Goal: Transaction & Acquisition: Purchase product/service

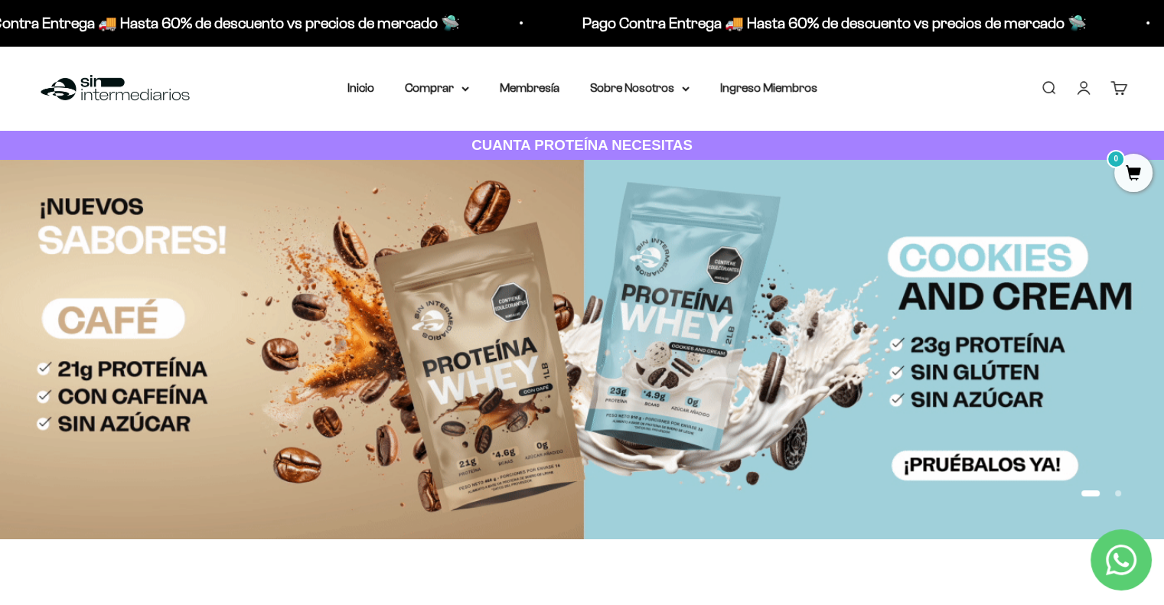
click at [1078, 90] on link "Iniciar sesión" at bounding box center [1083, 88] width 17 height 17
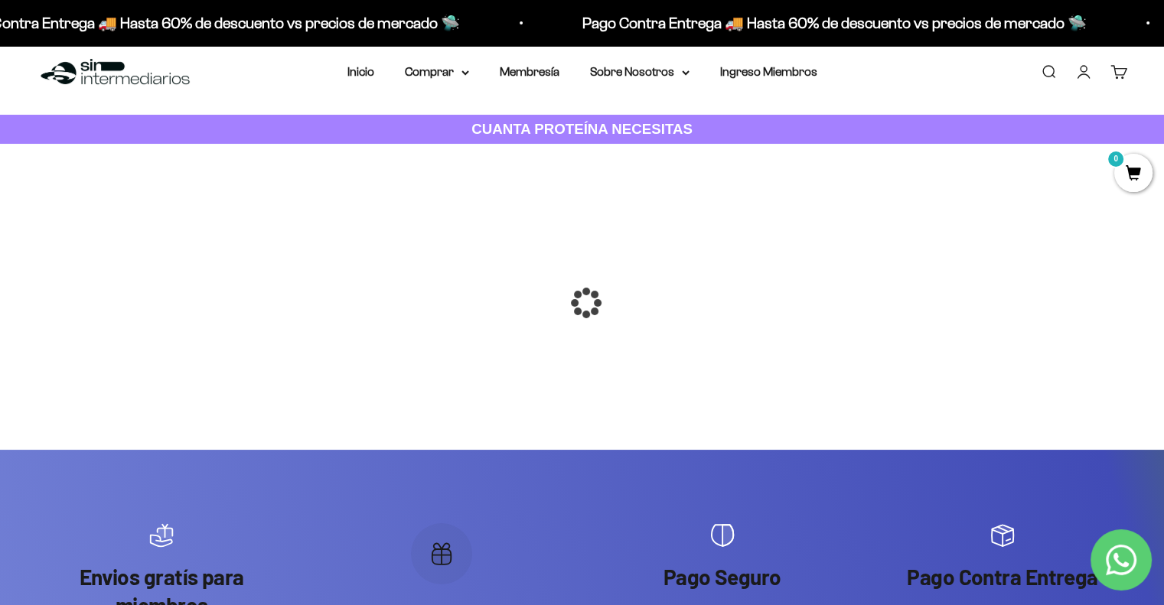
scroll to position [89, 0]
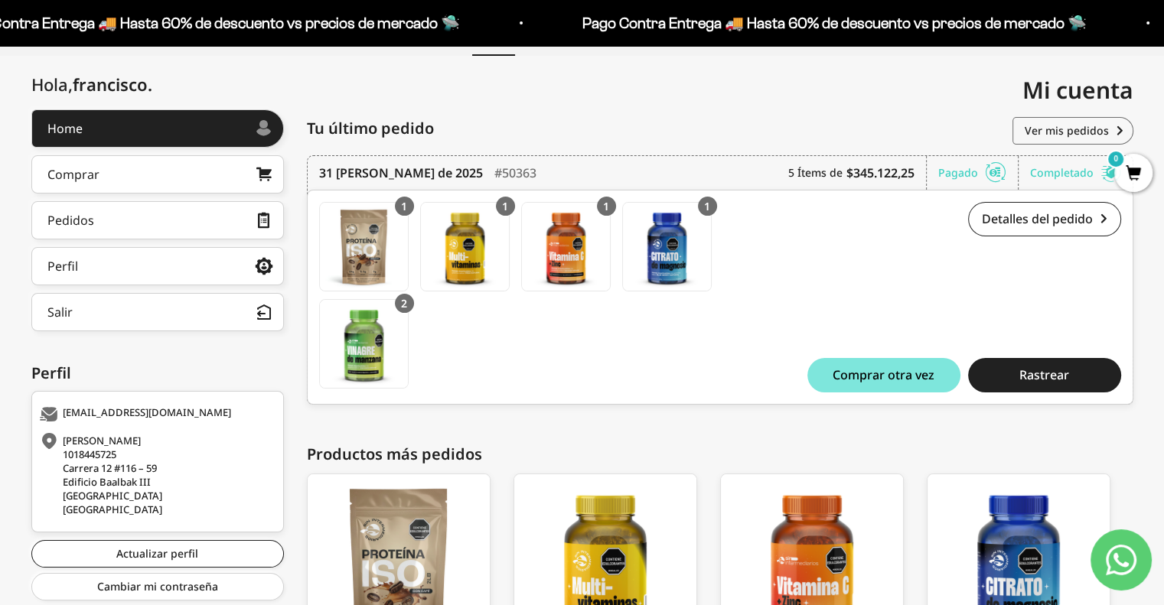
scroll to position [155, 0]
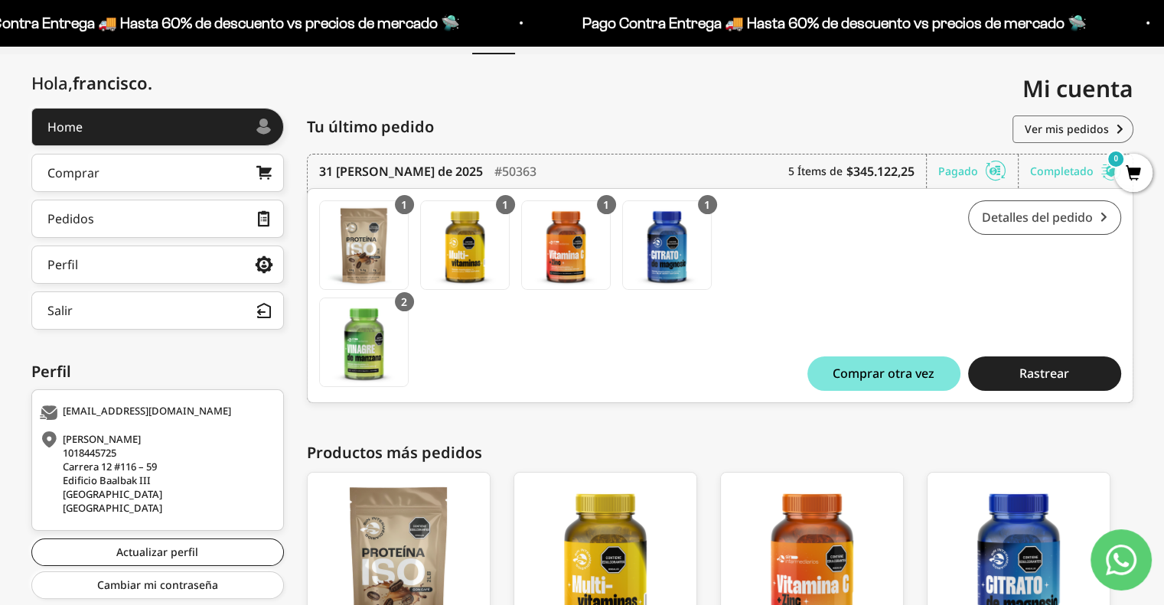
click at [1054, 223] on link "Detalles del pedido" at bounding box center [1044, 218] width 153 height 34
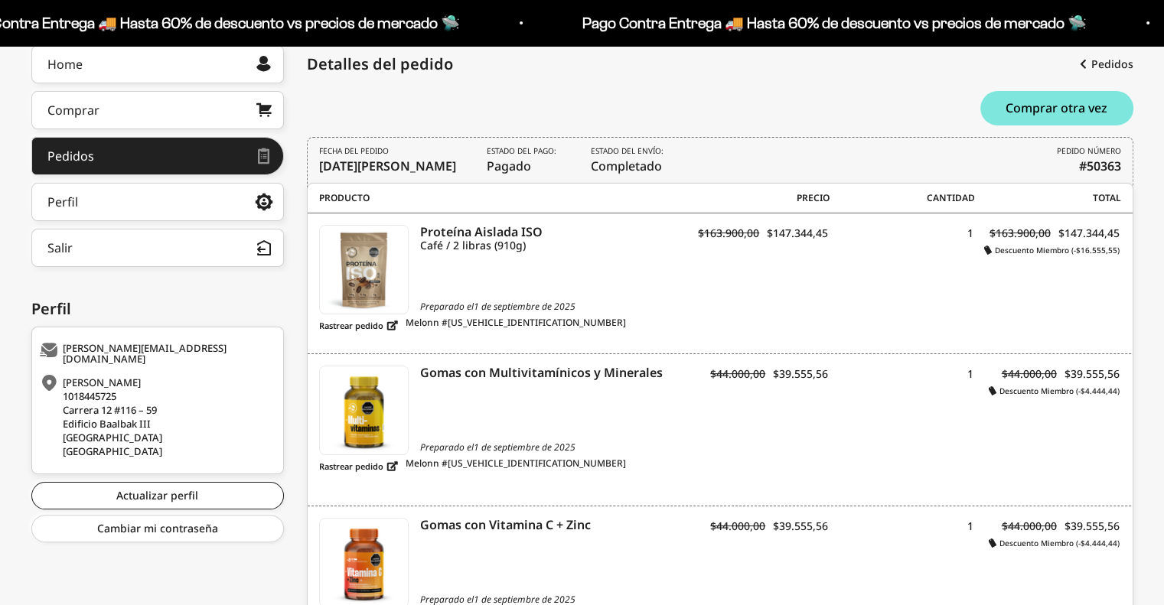
scroll to position [227, 0]
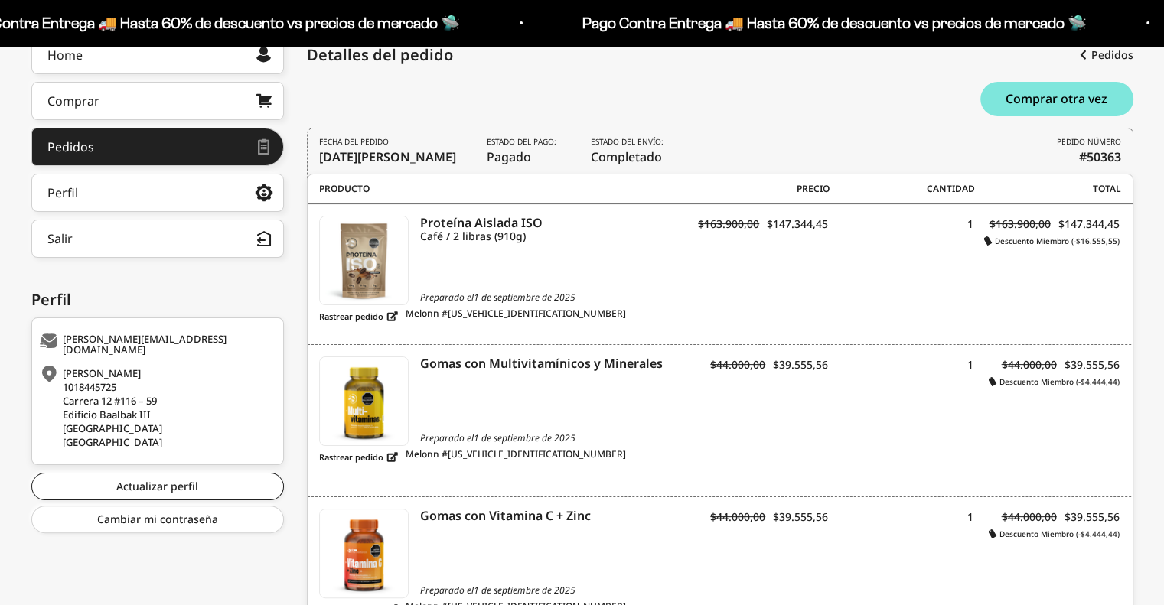
click at [1164, 238] on html "Ir al contenido Pago Contra Entrega 🚚 Hasta 60% de descuento vs precios [PERSON…" at bounding box center [582, 498] width 1164 height 1451
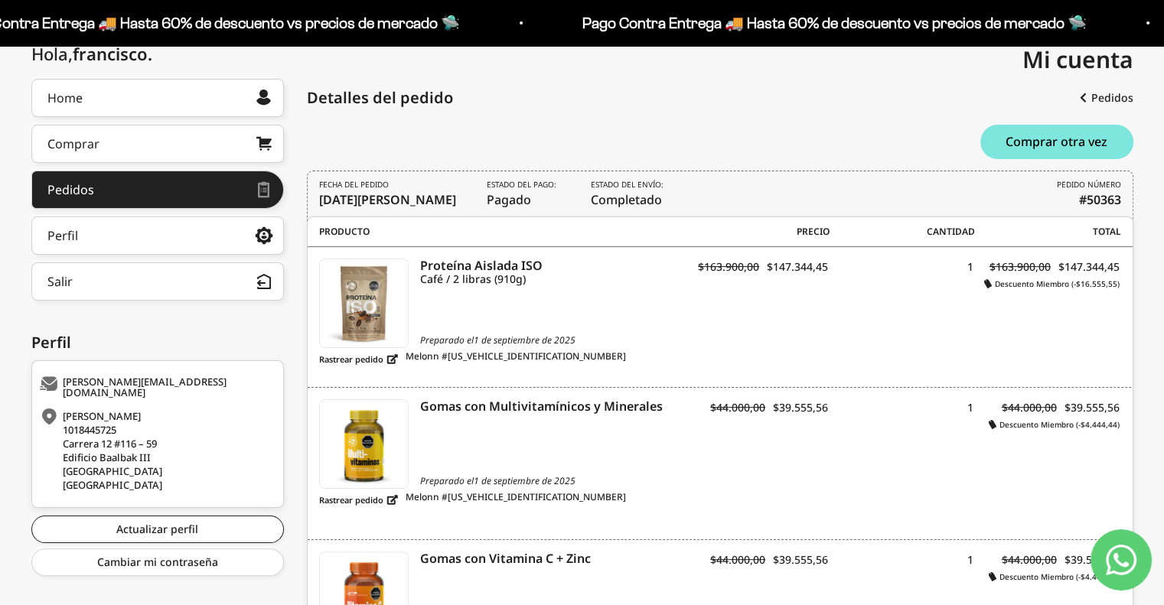
scroll to position [155, 0]
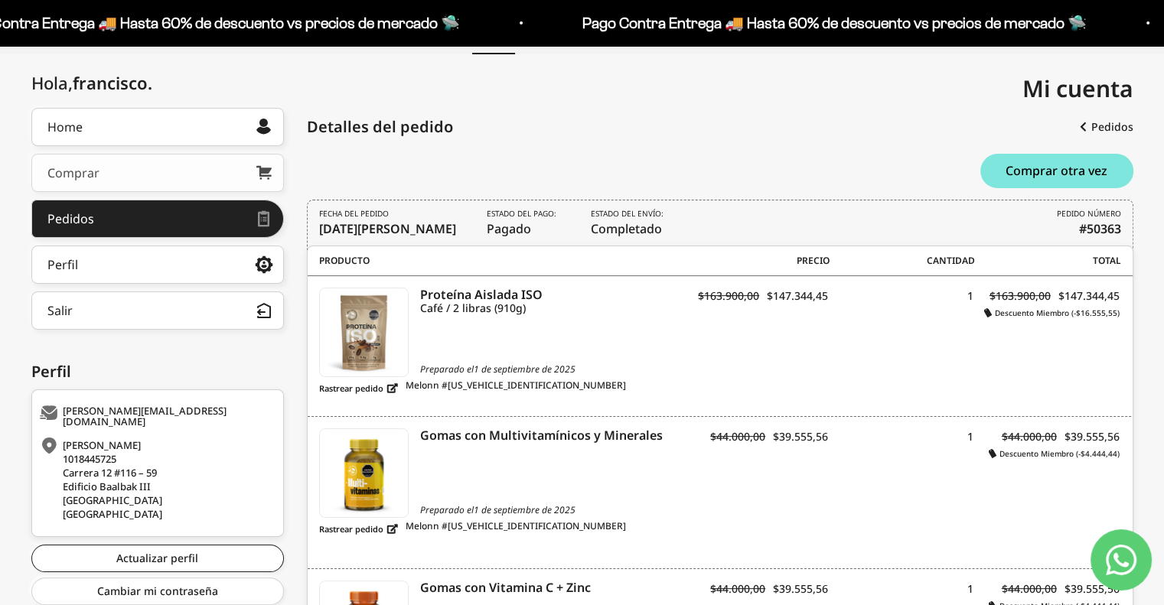
click at [160, 189] on link "Comprar" at bounding box center [157, 173] width 253 height 38
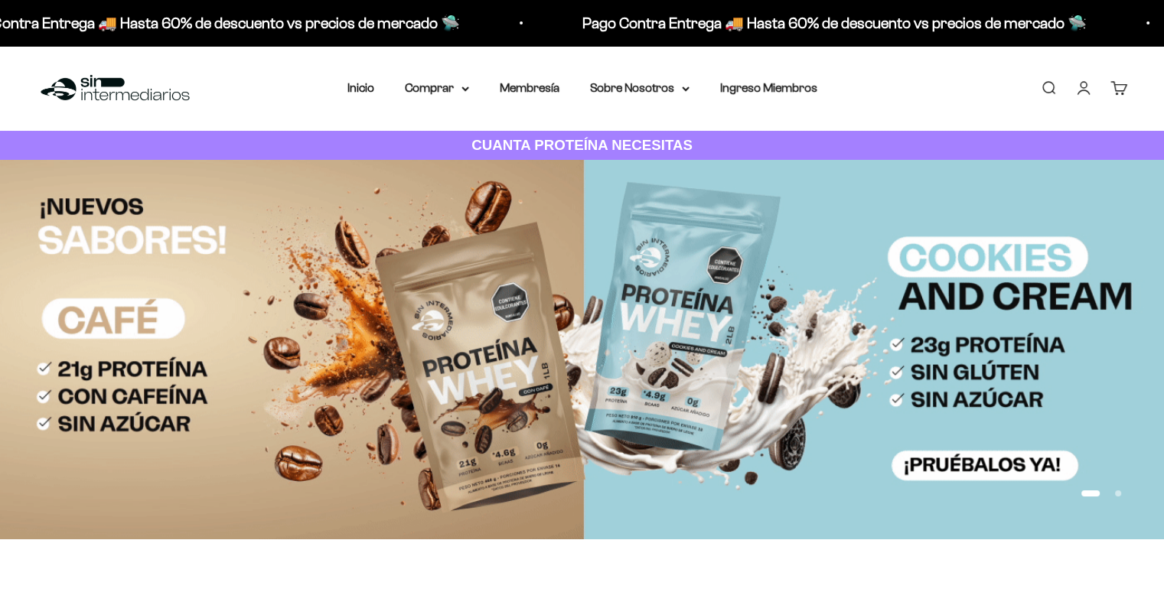
click at [717, 313] on img at bounding box center [582, 349] width 1164 height 379
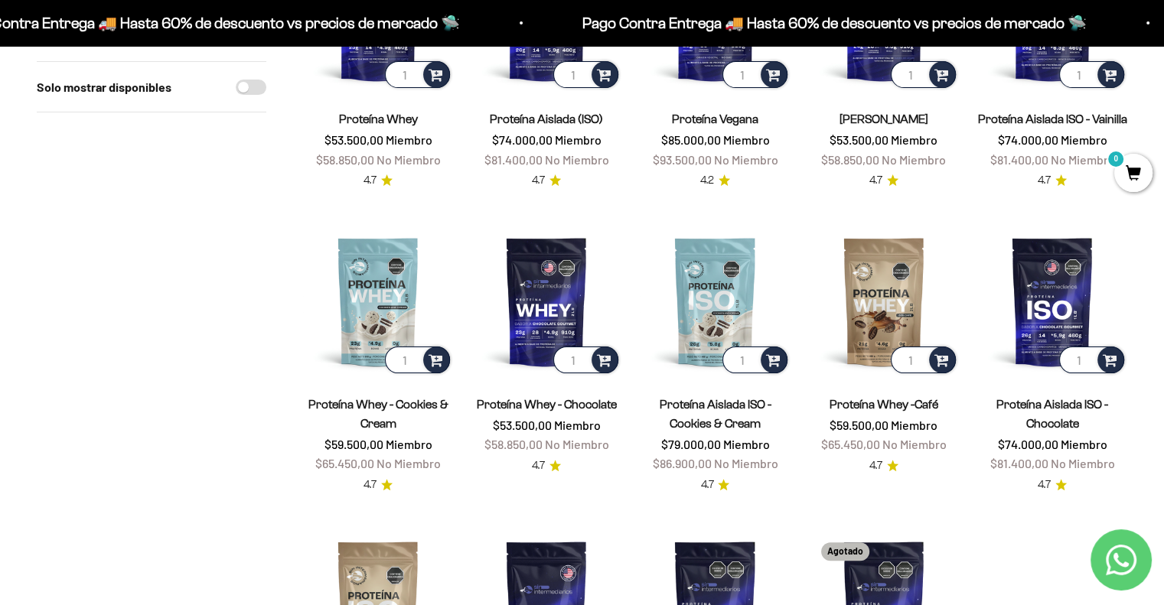
scroll to position [297, 0]
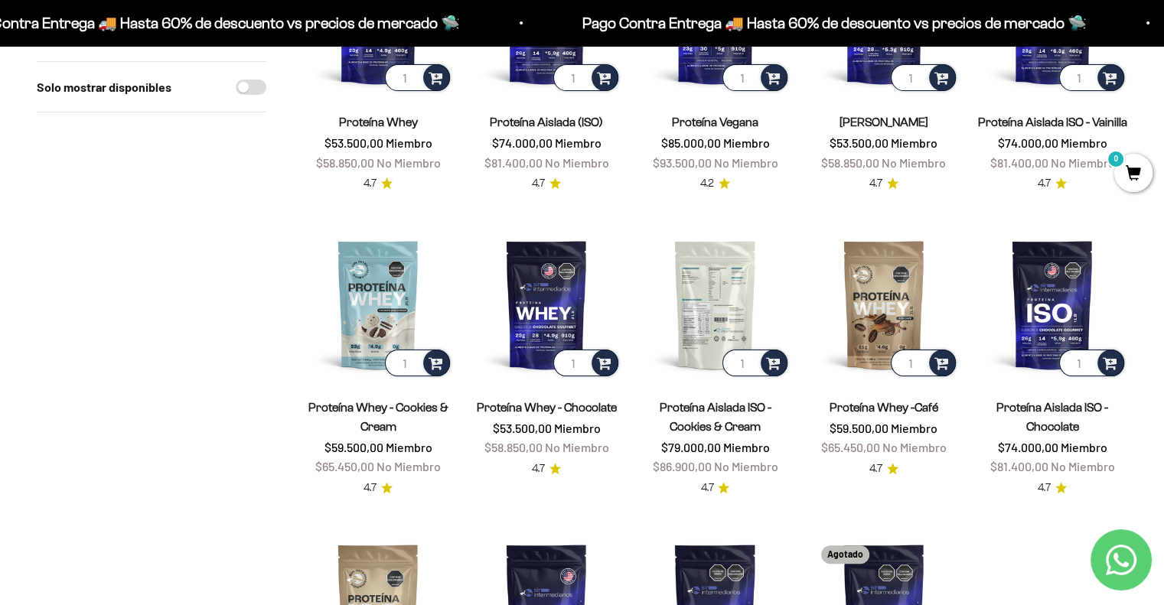
click at [739, 301] on img at bounding box center [715, 305] width 150 height 150
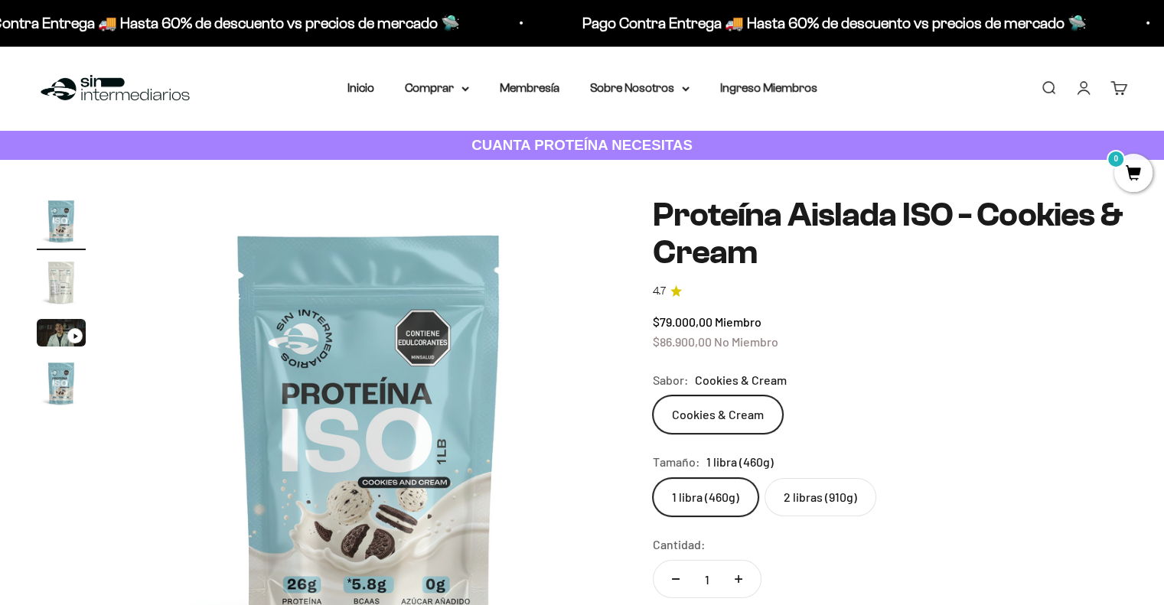
click at [834, 492] on label "2 libras (910g)" at bounding box center [821, 497] width 112 height 38
click at [653, 478] on input "2 libras (910g)" at bounding box center [652, 478] width 1 height 1
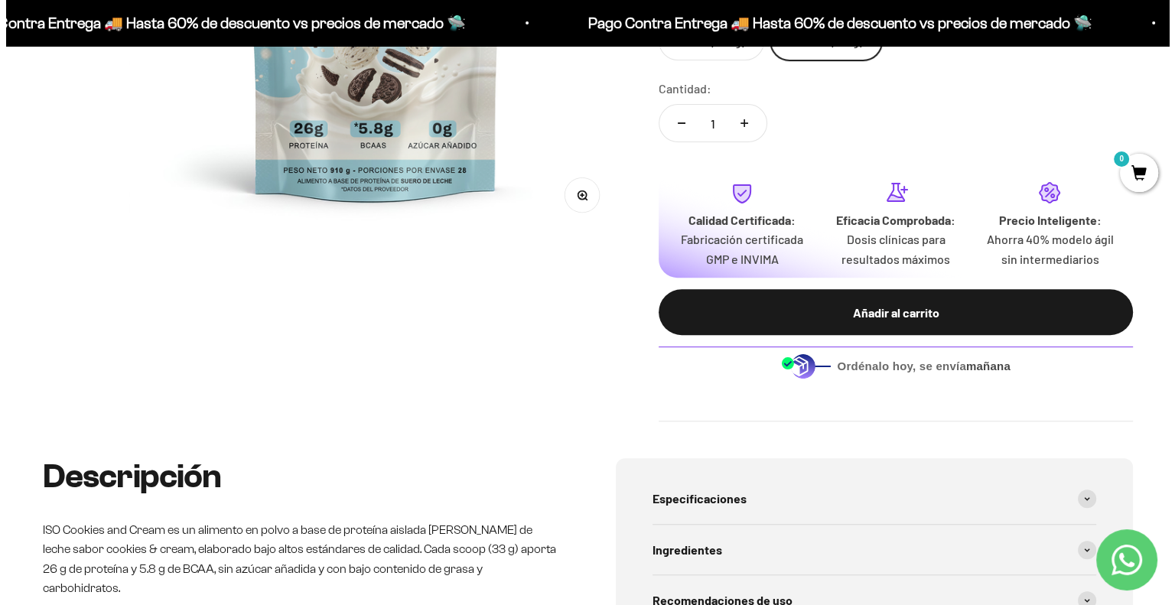
scroll to position [471, 0]
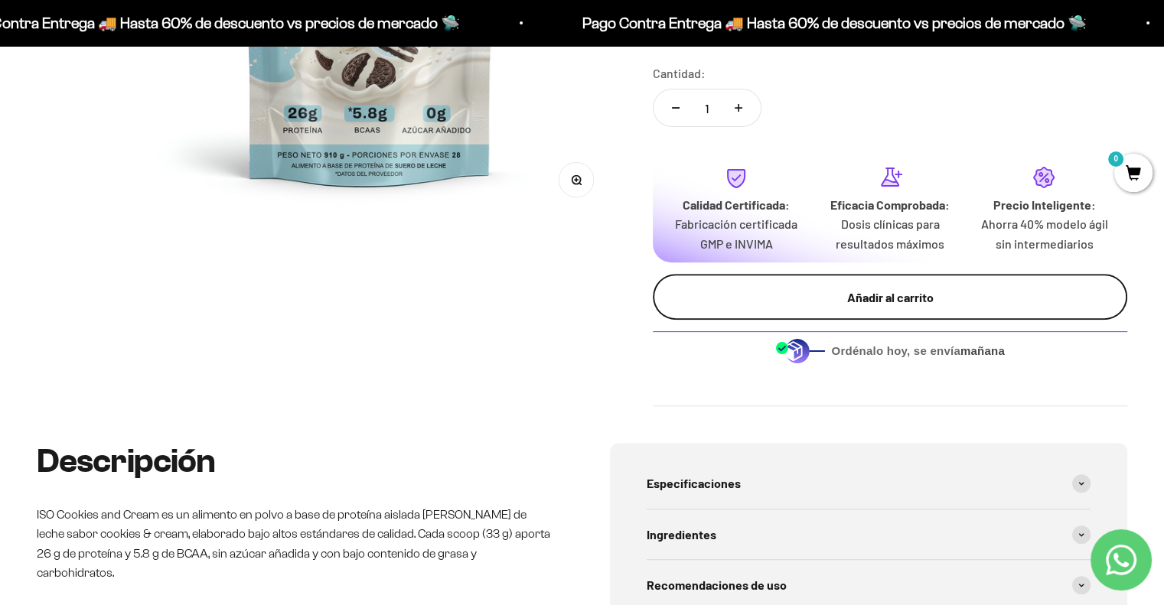
click at [924, 288] on div "Añadir al carrito" at bounding box center [889, 298] width 413 height 20
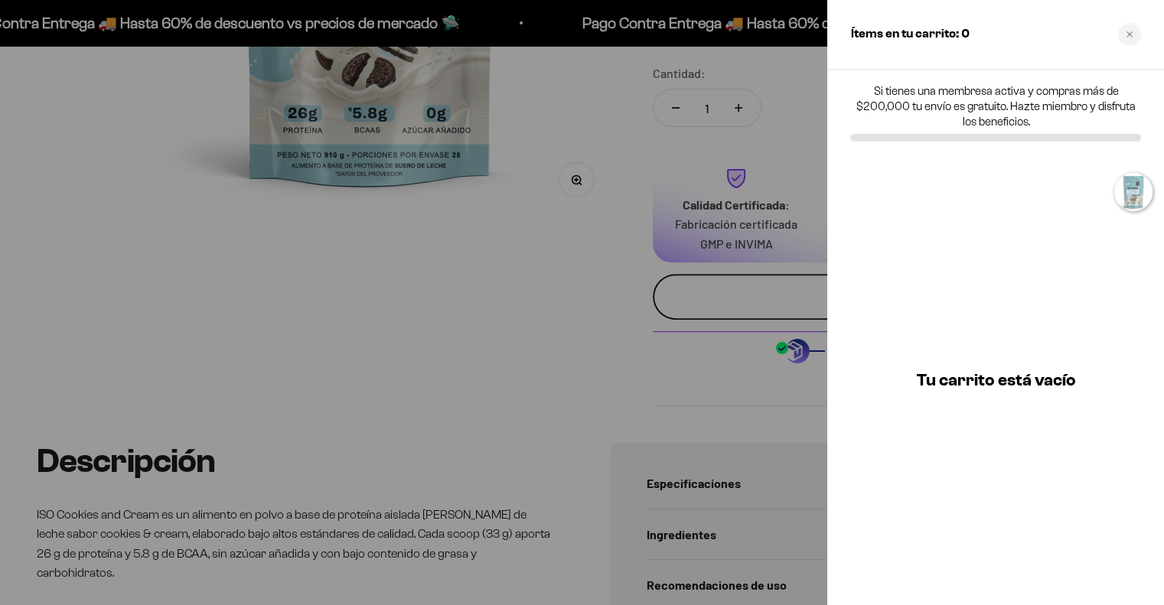
scroll to position [0, 1555]
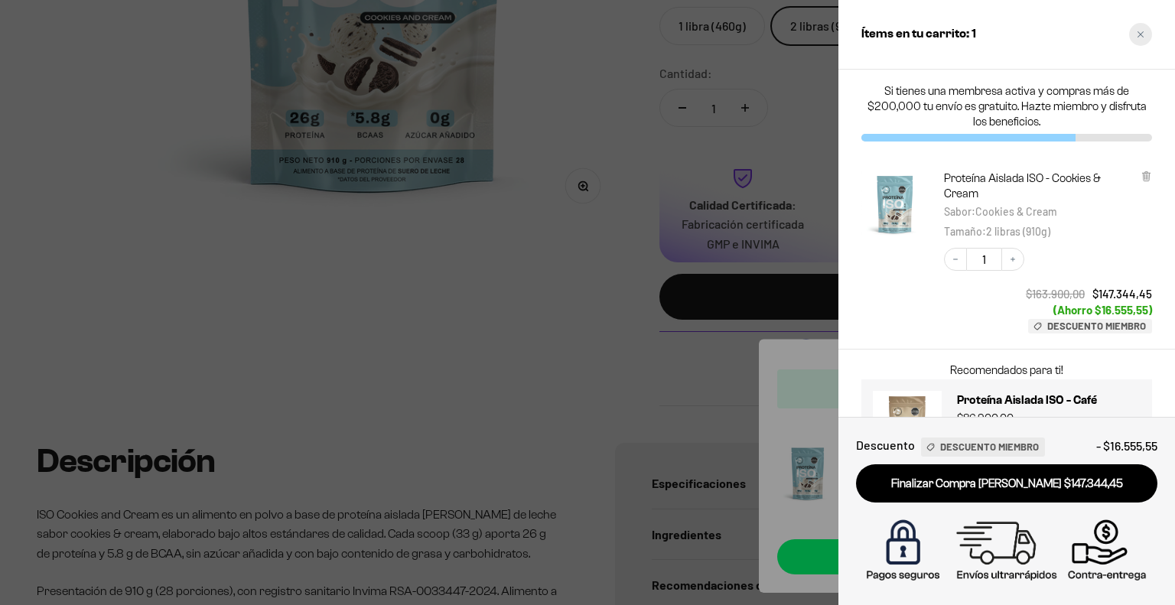
click at [1138, 43] on div "Close cart" at bounding box center [1141, 34] width 23 height 23
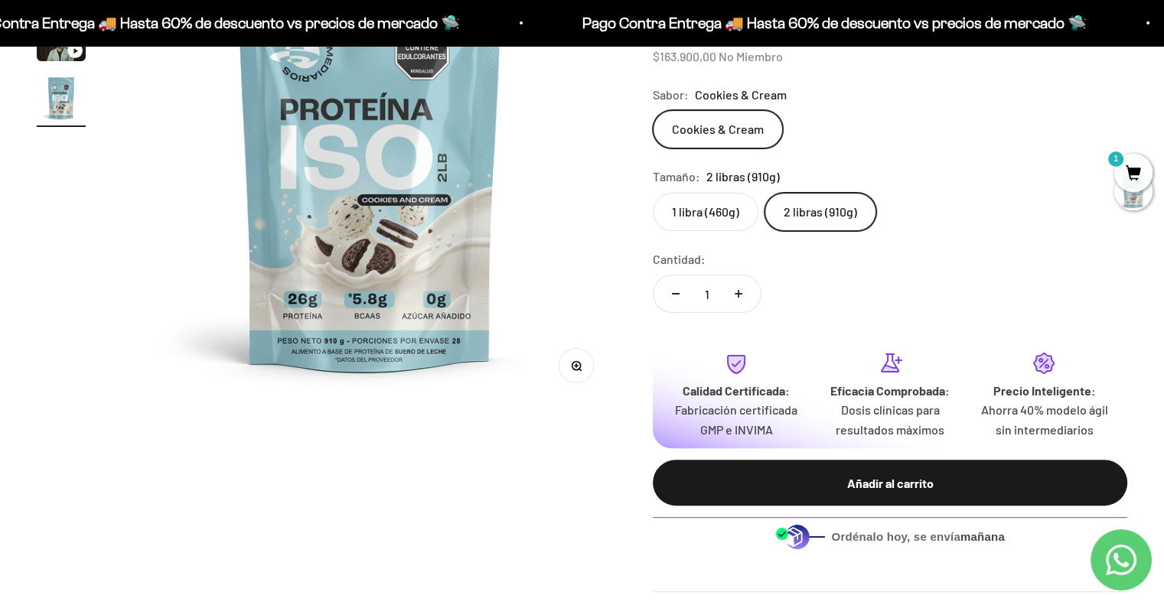
scroll to position [225, 0]
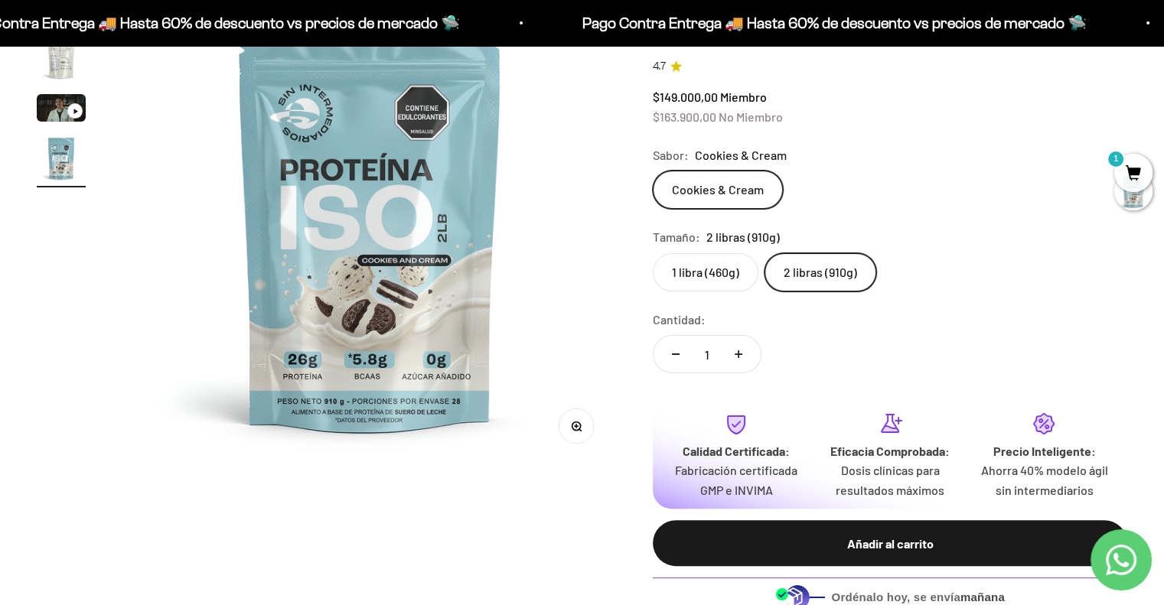
click at [1140, 172] on span "1" at bounding box center [1133, 173] width 38 height 38
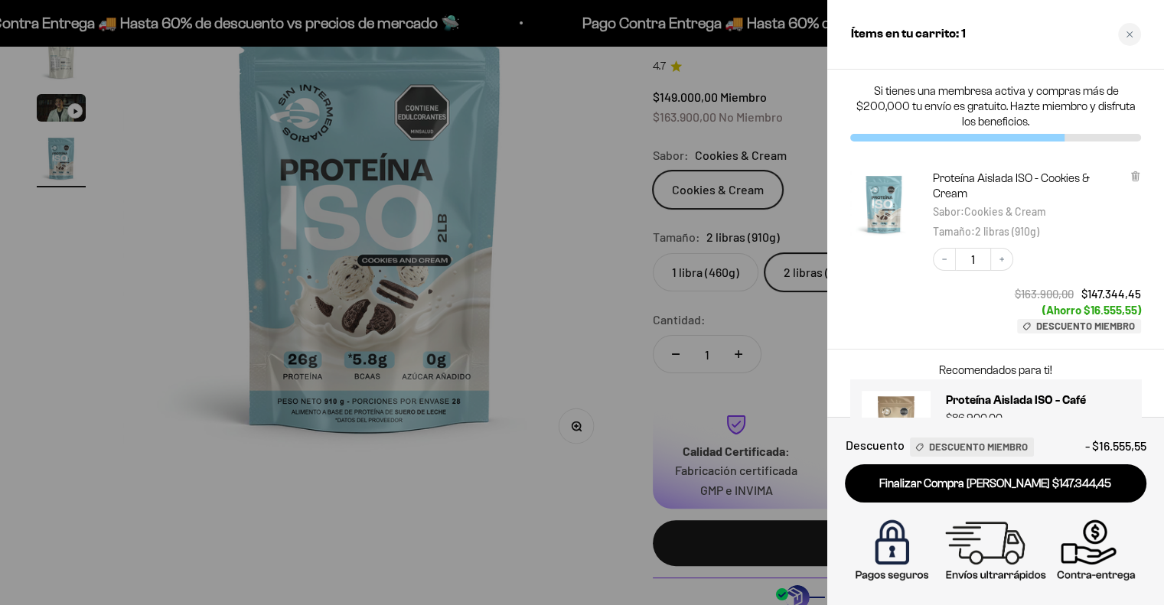
scroll to position [0, 1555]
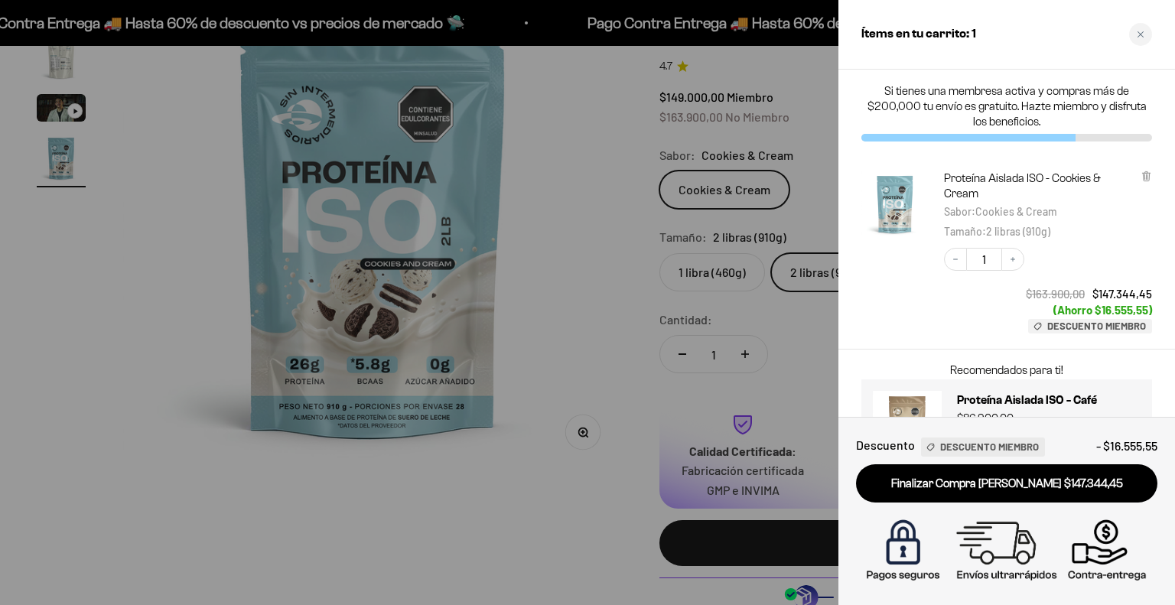
click at [871, 284] on div at bounding box center [895, 252] width 67 height 163
drag, startPoint x: 1175, startPoint y: 249, endPoint x: 1175, endPoint y: 292, distance: 43.6
click at [1163, 292] on div "Proteína Aislada ISO - Cookies & Cream Sabor : Cookies & Cream Tamaño : 2 libra…" at bounding box center [1007, 252] width 337 height 194
drag, startPoint x: 1175, startPoint y: 118, endPoint x: 1175, endPoint y: 155, distance: 36.7
click at [1163, 155] on div "Si tienes una membresa activa y compras más de $200,000 tu envío es gratuito. H…" at bounding box center [1007, 243] width 337 height 347
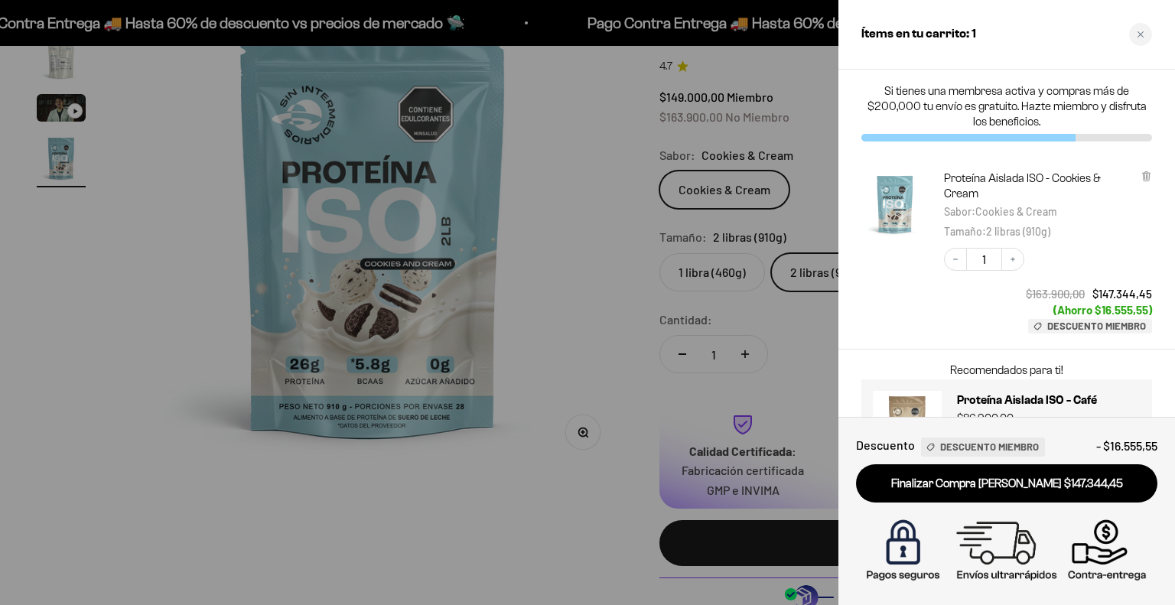
click at [603, 282] on div at bounding box center [587, 302] width 1175 height 605
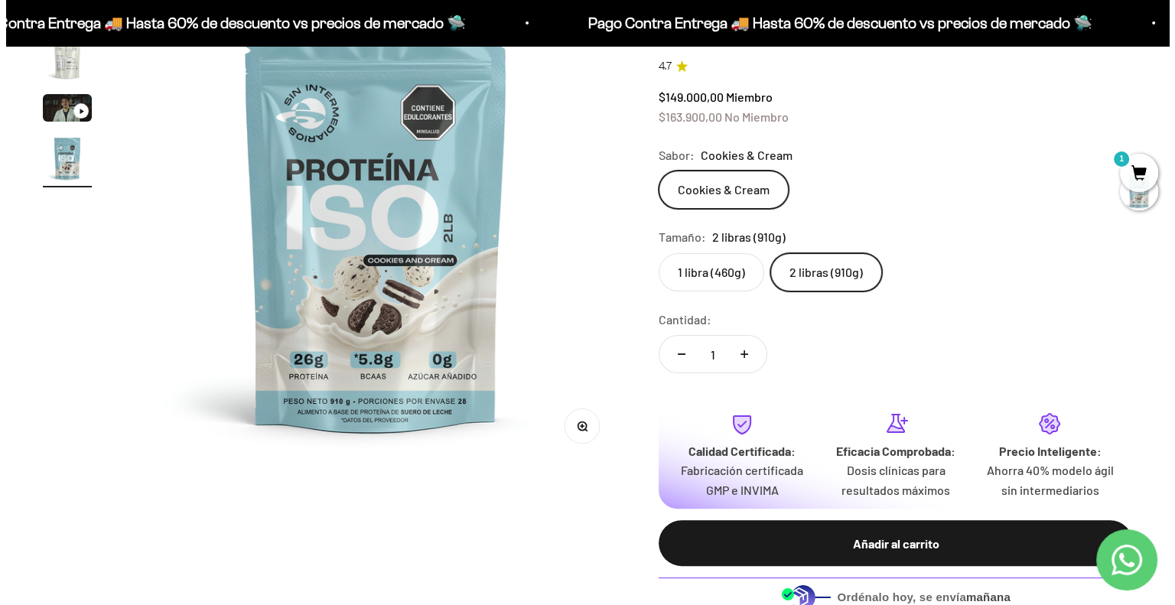
scroll to position [0, 0]
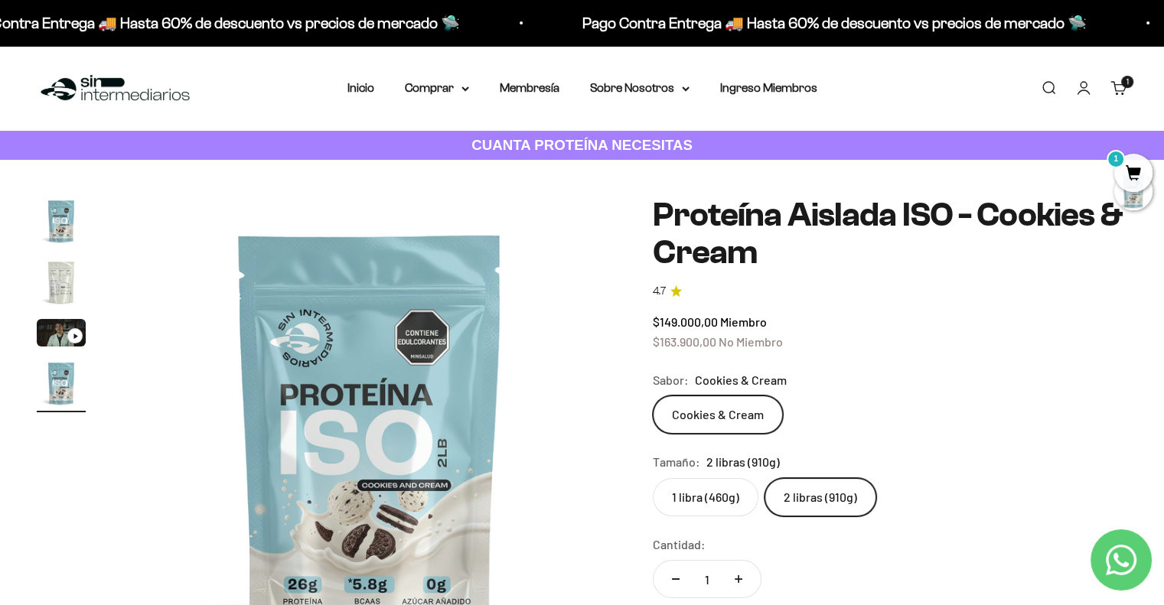
click at [1123, 96] on link "Carrito 1" at bounding box center [1118, 88] width 17 height 17
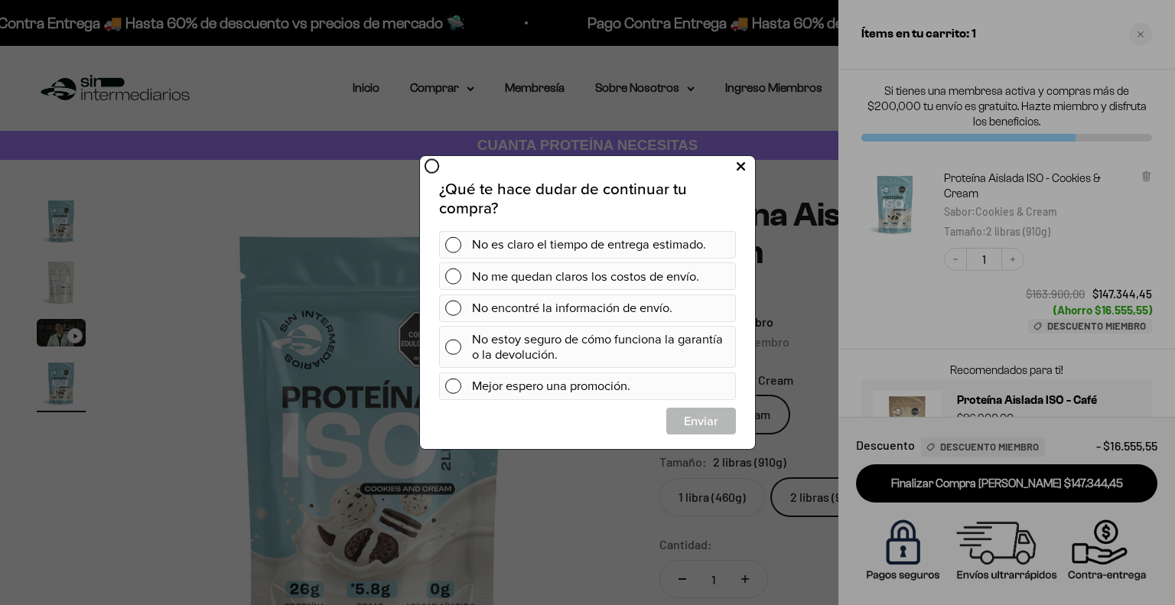
click at [742, 167] on icon at bounding box center [741, 166] width 8 height 21
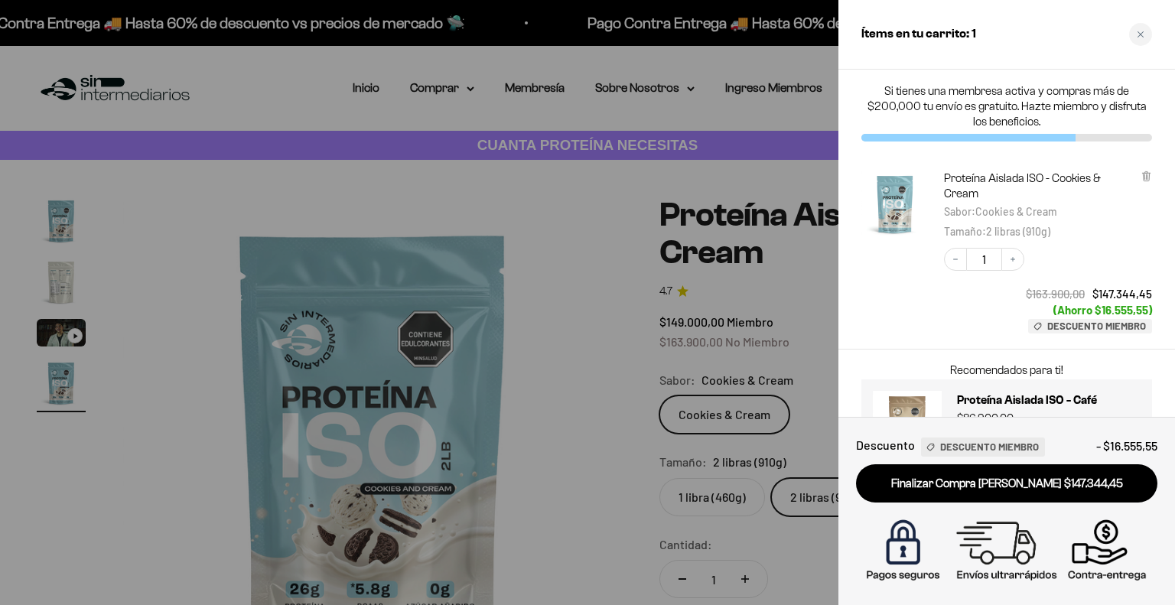
click at [447, 94] on div at bounding box center [587, 302] width 1175 height 605
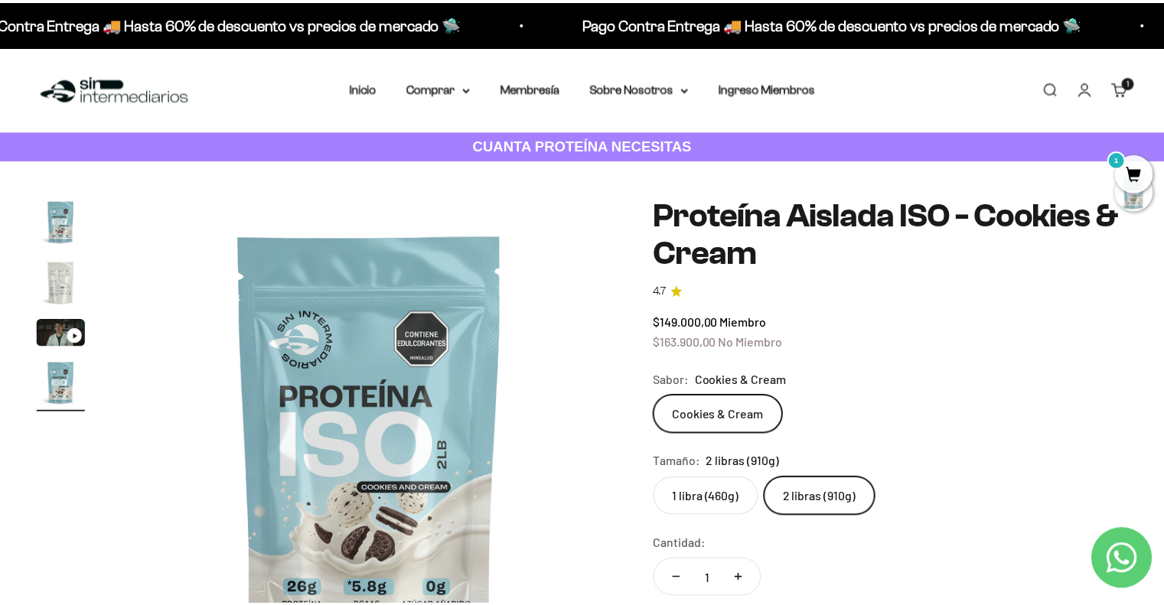
scroll to position [0, 1536]
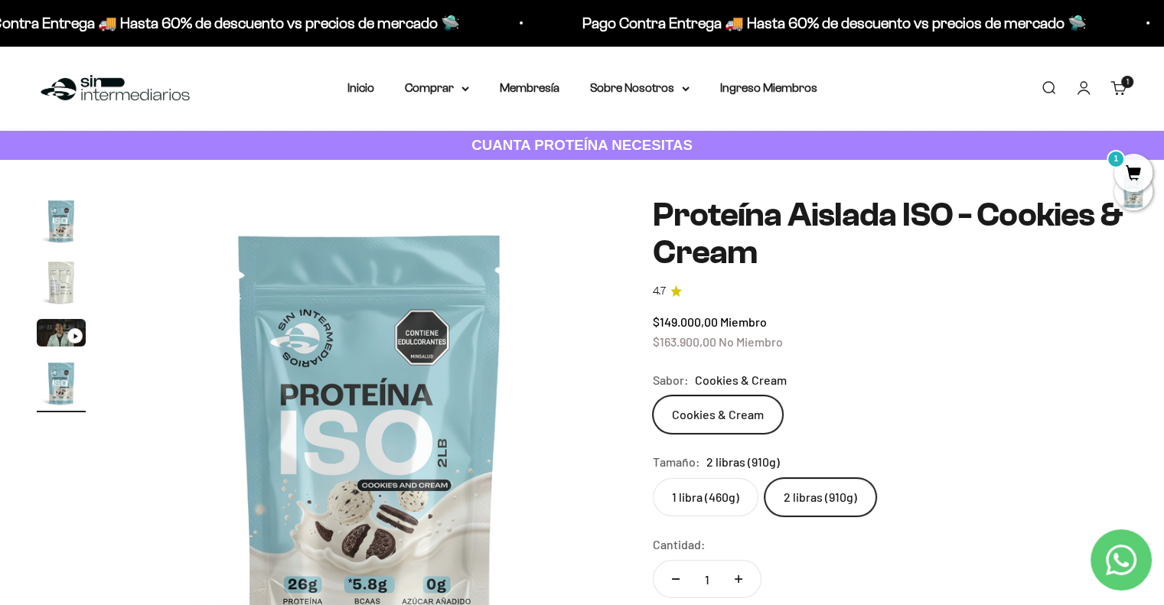
click at [1078, 96] on link "Cuenta" at bounding box center [1083, 88] width 17 height 17
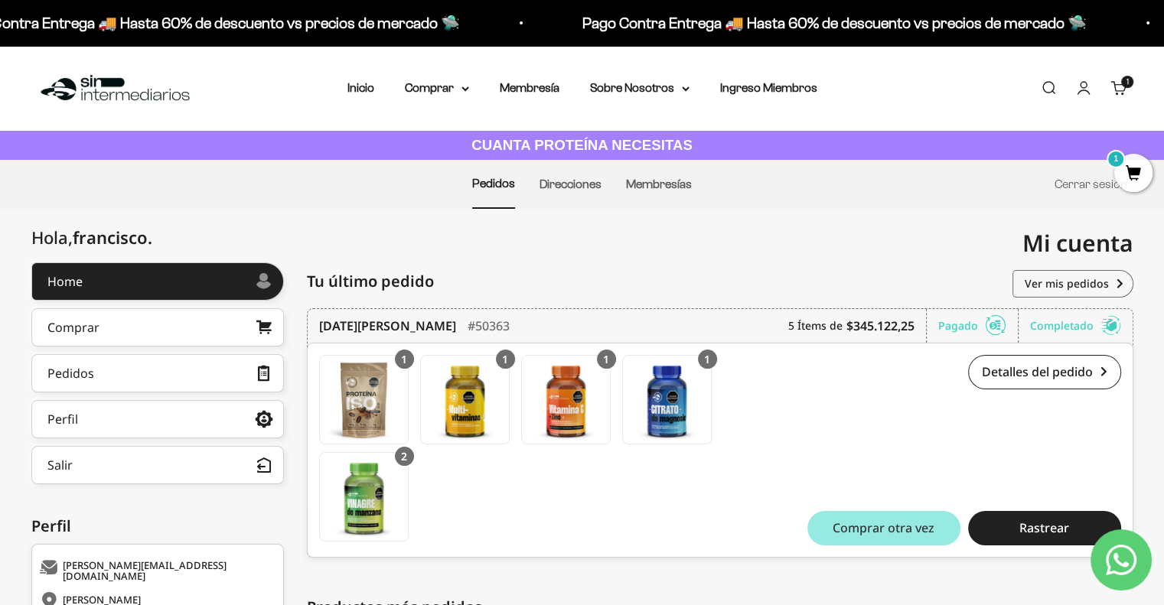
click at [880, 523] on span "Comprar otra vez" at bounding box center [884, 528] width 102 height 12
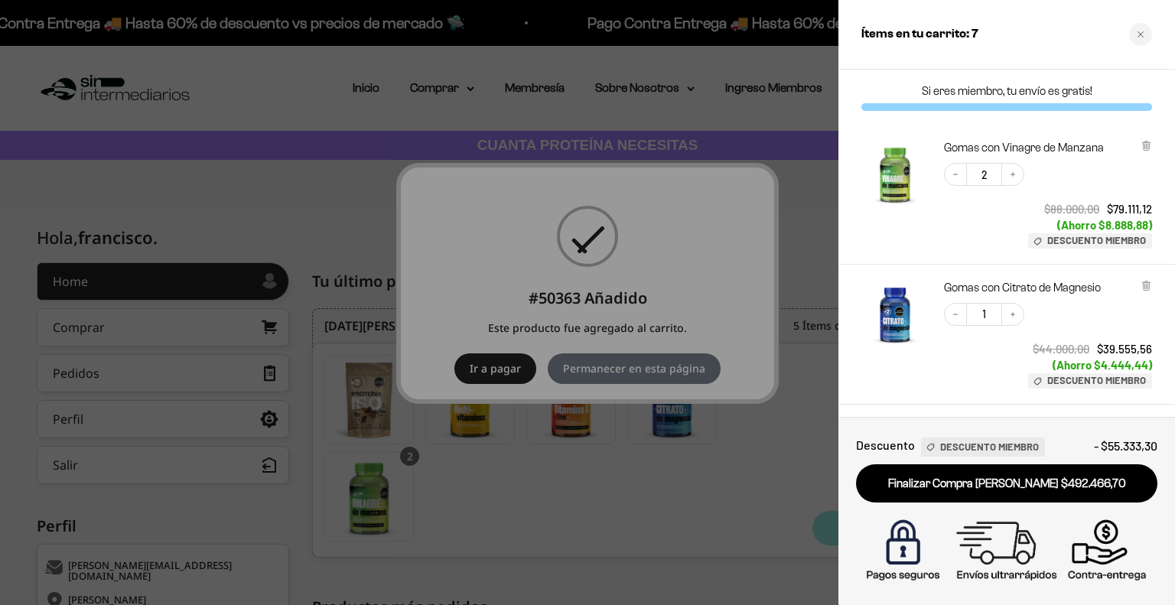
click at [670, 306] on div at bounding box center [587, 302] width 1175 height 605
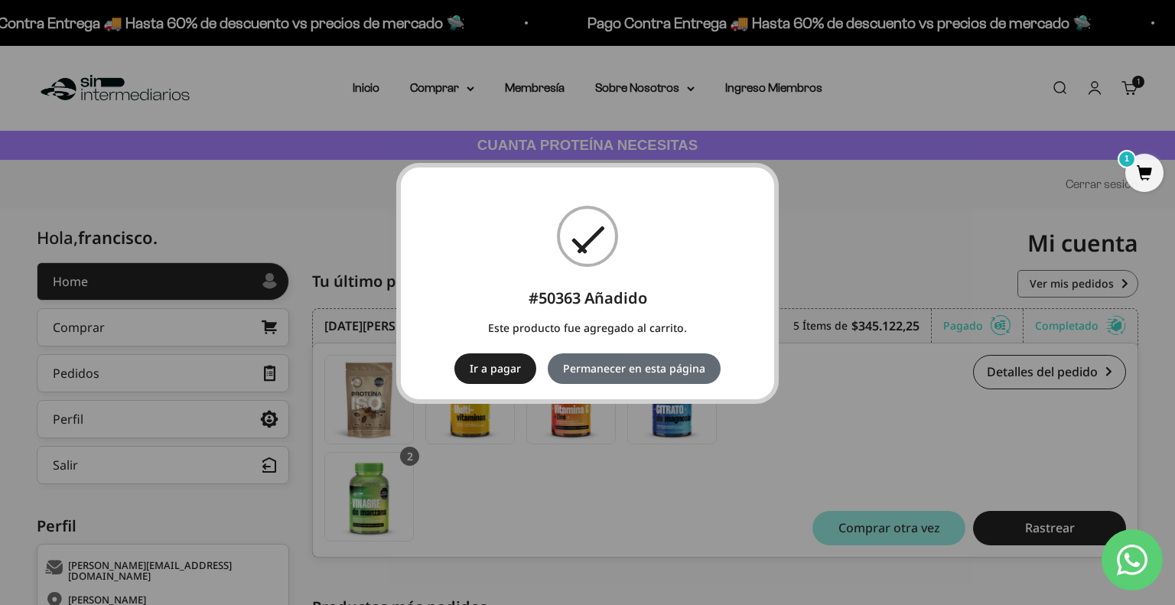
click at [670, 375] on button "Permanecer en esta página" at bounding box center [634, 369] width 173 height 31
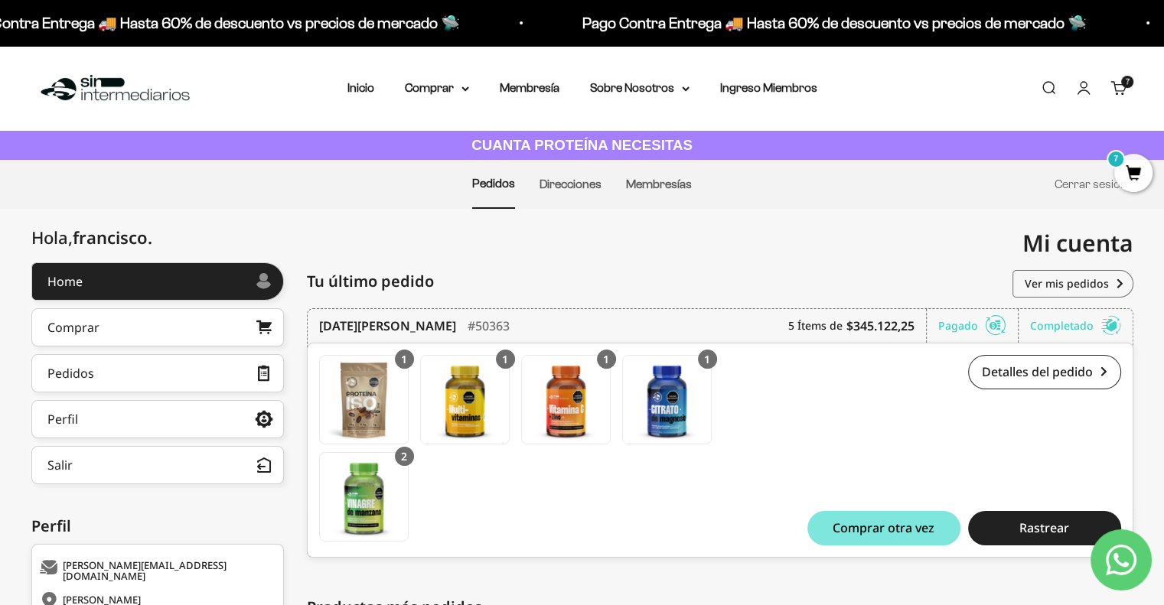
click at [1125, 94] on link "Carrito 7 artículos 7" at bounding box center [1118, 88] width 17 height 17
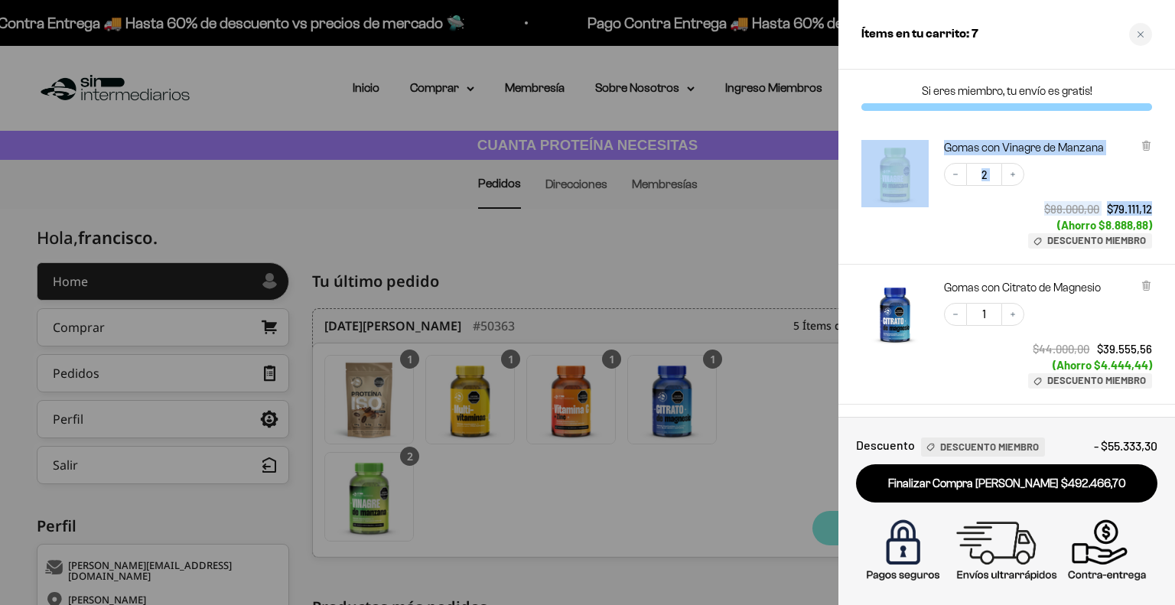
drag, startPoint x: 1175, startPoint y: 116, endPoint x: 1175, endPoint y: 193, distance: 77.3
click at [1175, 193] on div "Si eres miembro, tu envío es gratis! Gomas con Vinagre de Manzana Decrease quan…" at bounding box center [1007, 243] width 337 height 347
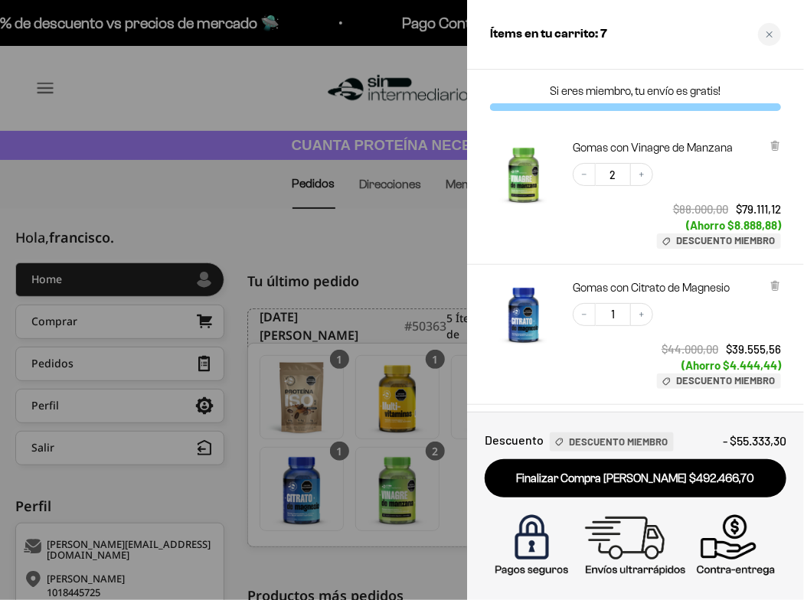
drag, startPoint x: 794, startPoint y: 88, endPoint x: 791, endPoint y: 73, distance: 15.5
click at [791, 73] on div "Si eres miembro, tu envío es gratis!" at bounding box center [635, 97] width 337 height 55
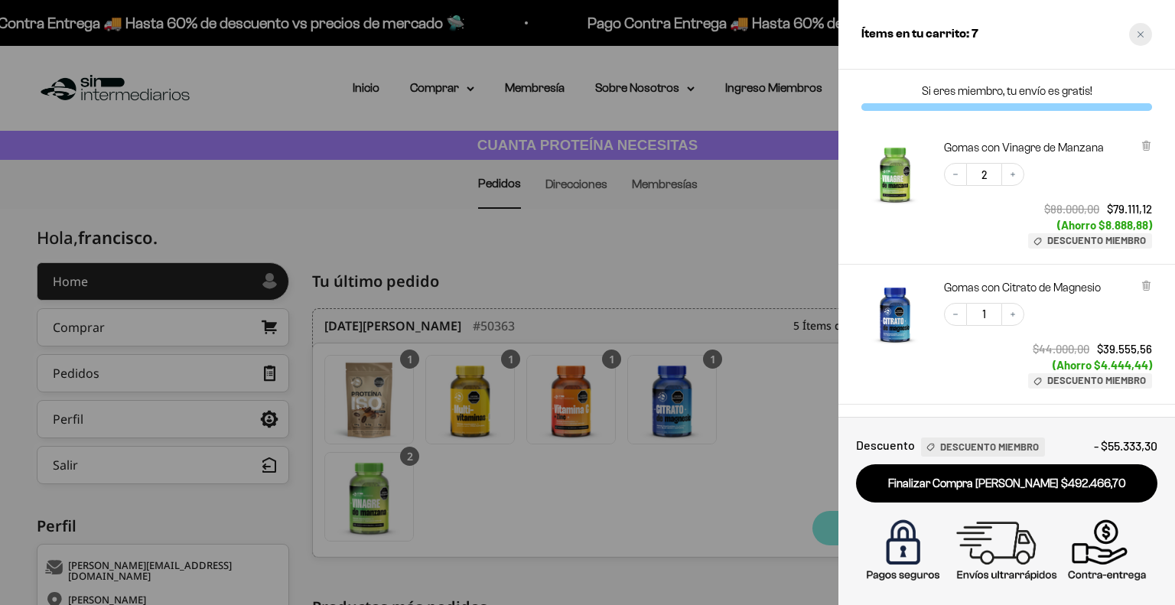
click at [1132, 33] on div "Close cart" at bounding box center [1141, 34] width 23 height 23
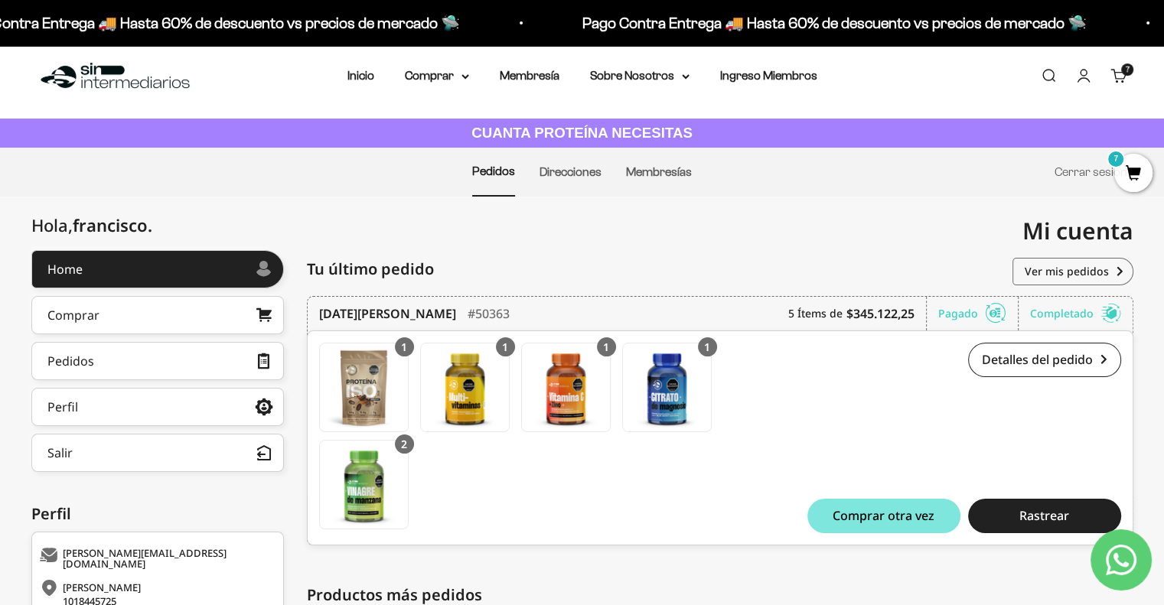
scroll to position [14, 0]
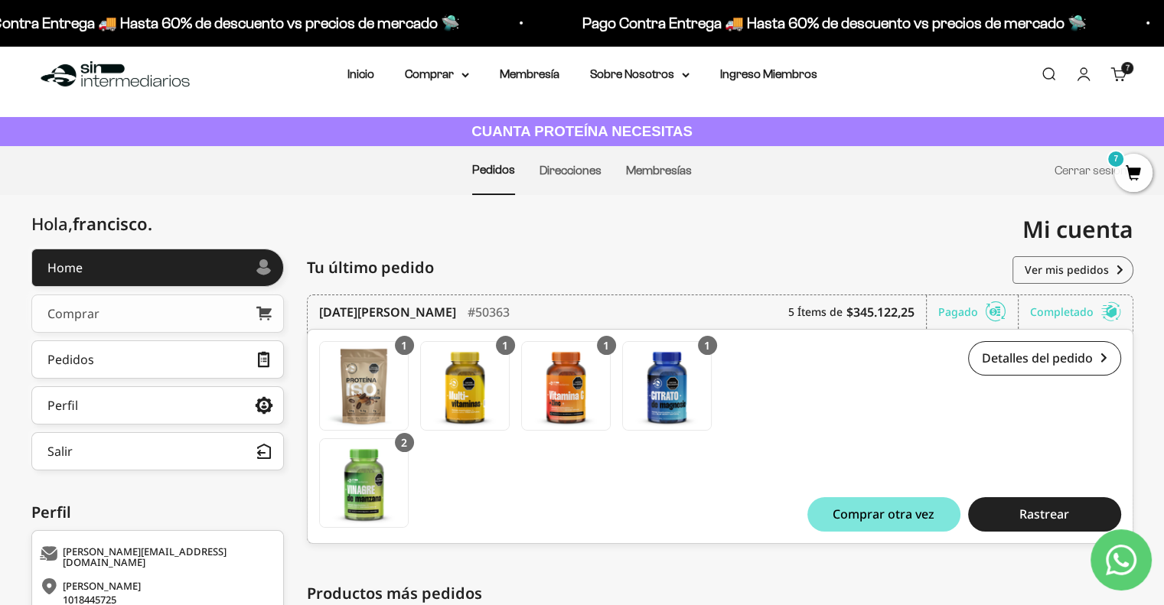
click at [205, 302] on link "Comprar" at bounding box center [157, 314] width 253 height 38
click at [1124, 72] on cart-count "7 artículos 7" at bounding box center [1127, 68] width 12 height 12
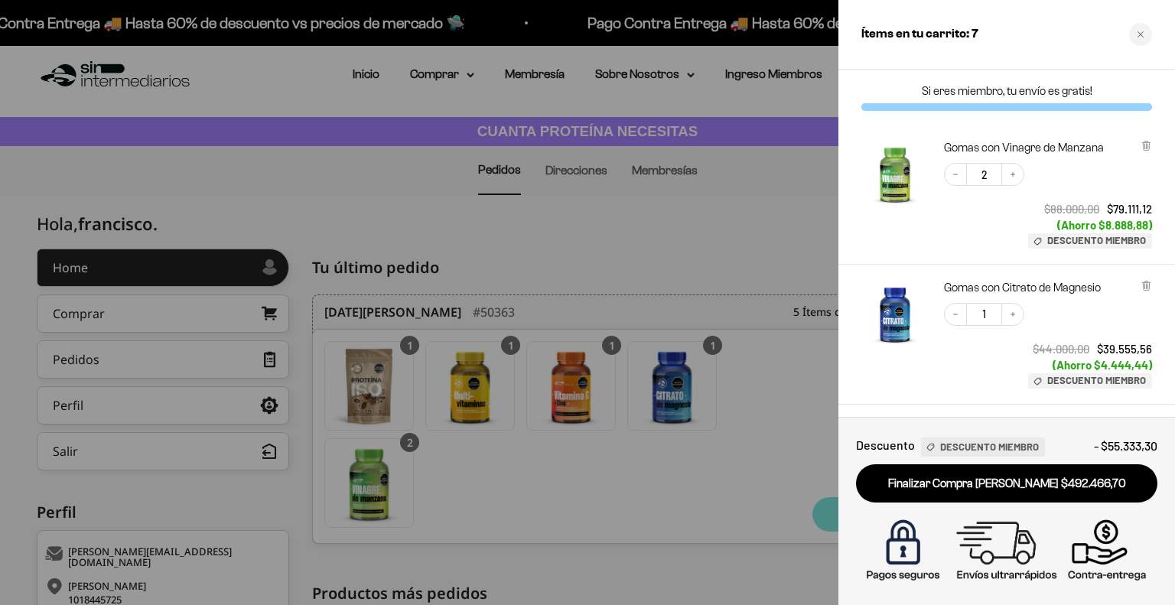
click at [361, 368] on div at bounding box center [587, 302] width 1175 height 605
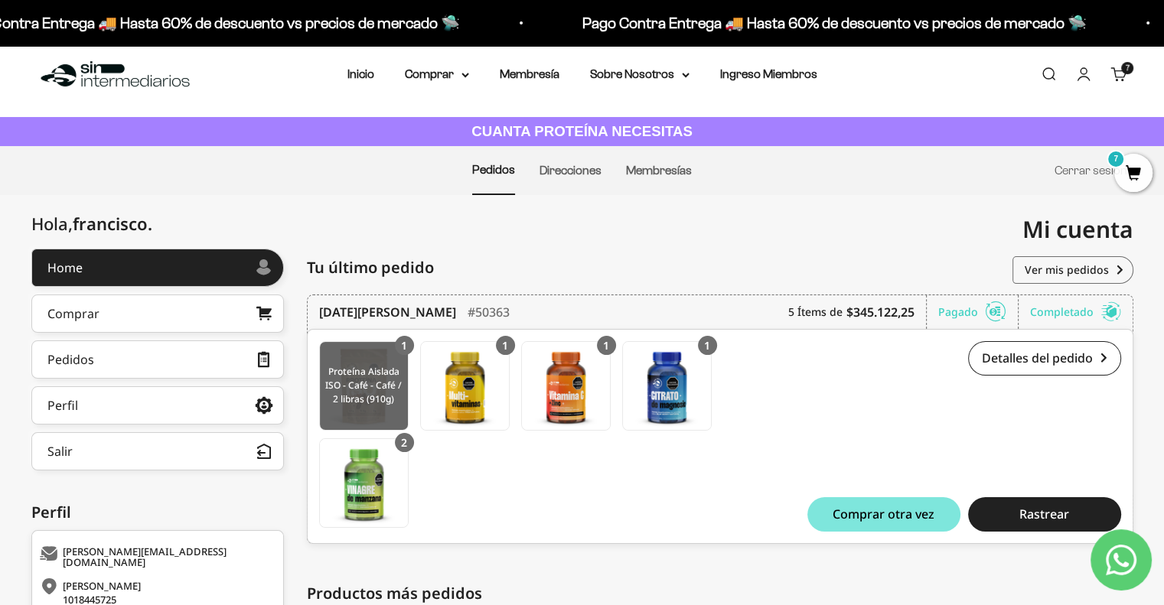
click at [369, 368] on img at bounding box center [364, 386] width 88 height 88
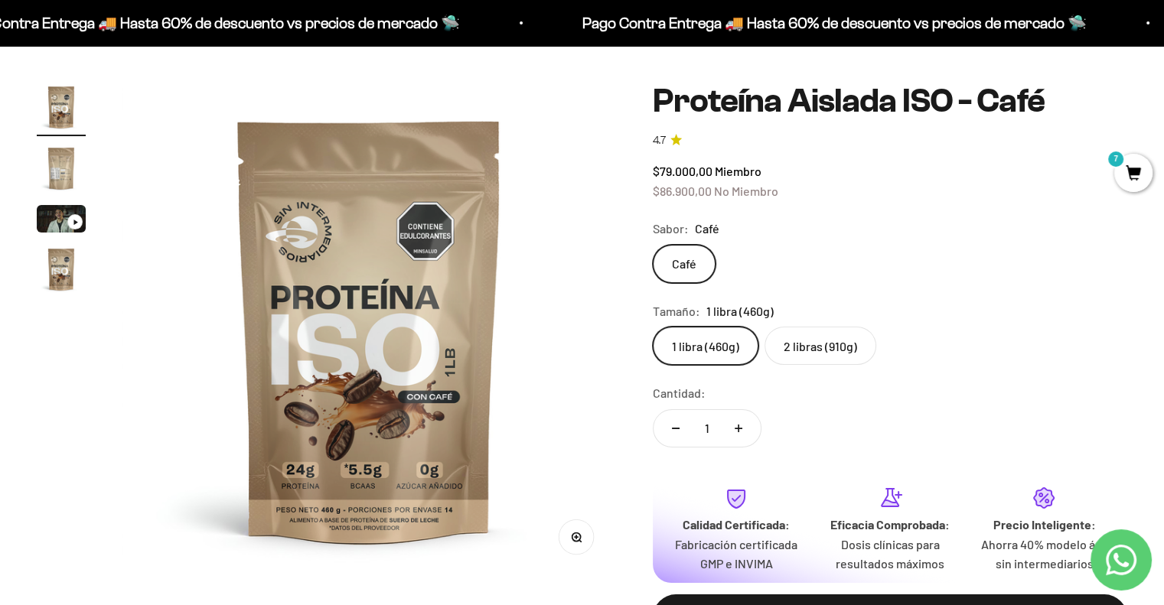
scroll to position [8, 0]
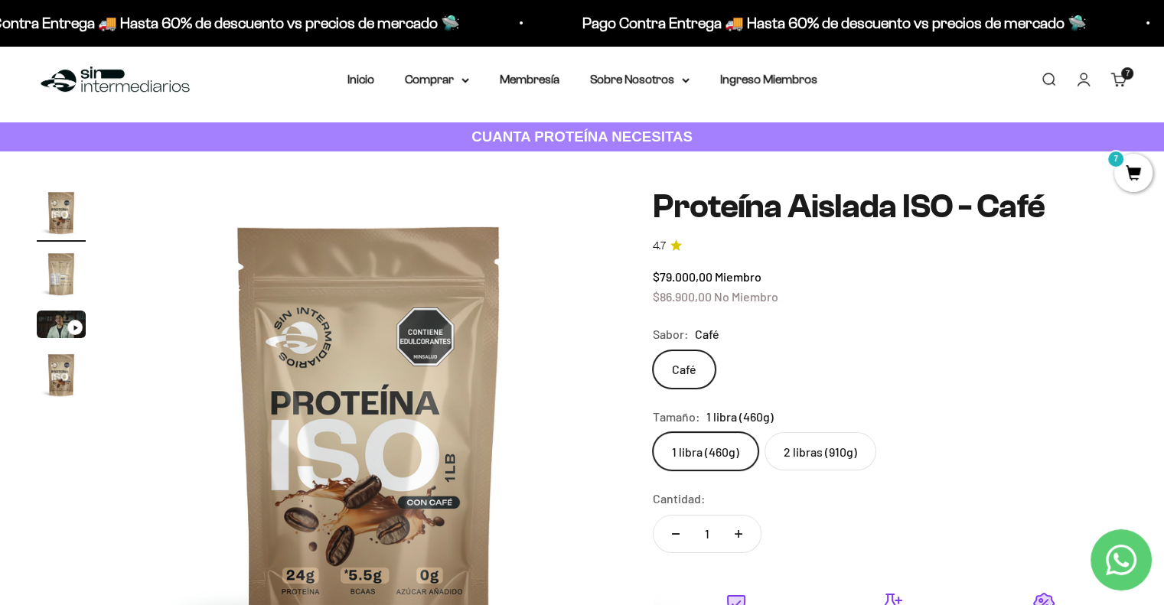
drag, startPoint x: 1175, startPoint y: 73, endPoint x: 1134, endPoint y: 77, distance: 40.7
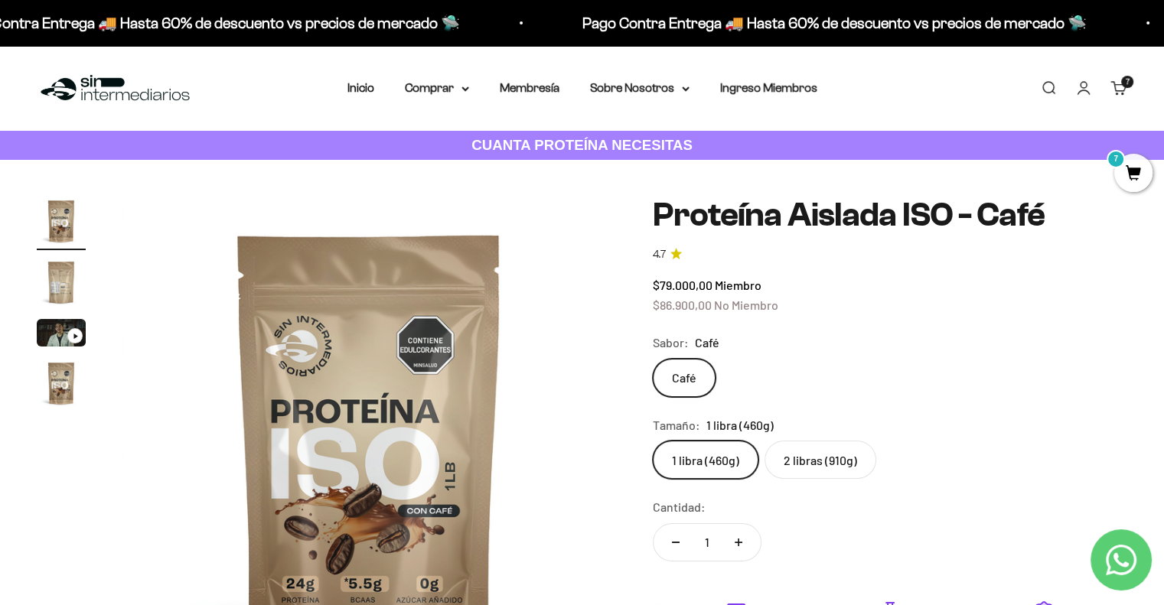
click at [664, 549] on button "Reducir cantidad" at bounding box center [676, 542] width 44 height 37
click at [1120, 182] on span "7" at bounding box center [1133, 173] width 38 height 38
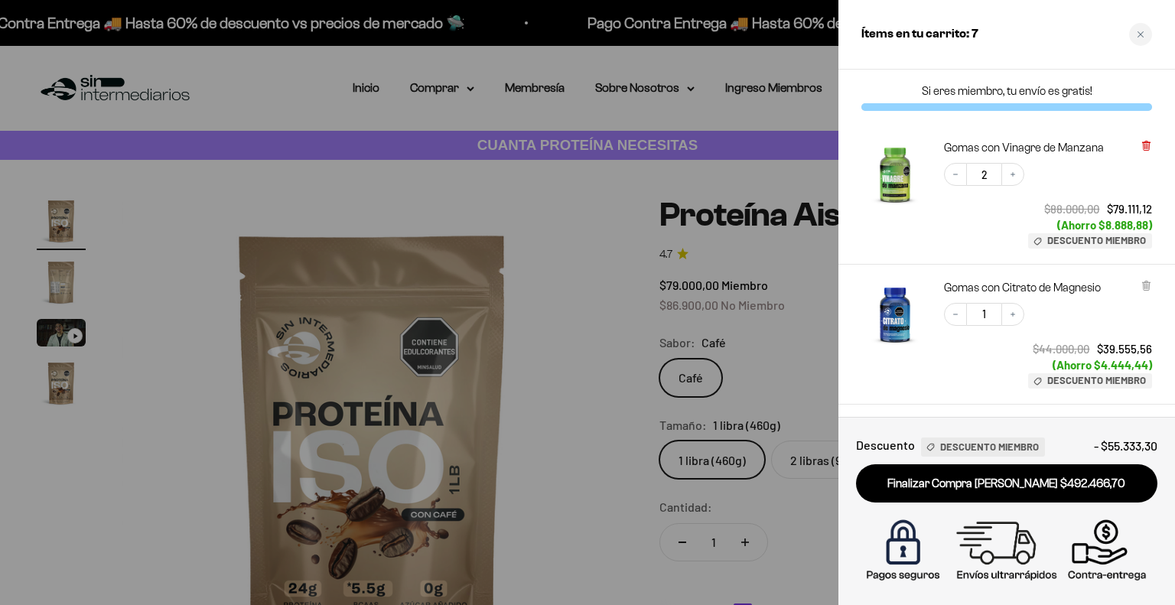
click at [1142, 148] on icon at bounding box center [1146, 145] width 11 height 11
click at [1154, 152] on div "Gomas con [MEDICAL_DATA] Decrease quantity 1 Increase quantity $44.000,00 $39.5…" at bounding box center [1007, 195] width 337 height 140
click at [1147, 148] on icon at bounding box center [1146, 146] width 6 height 8
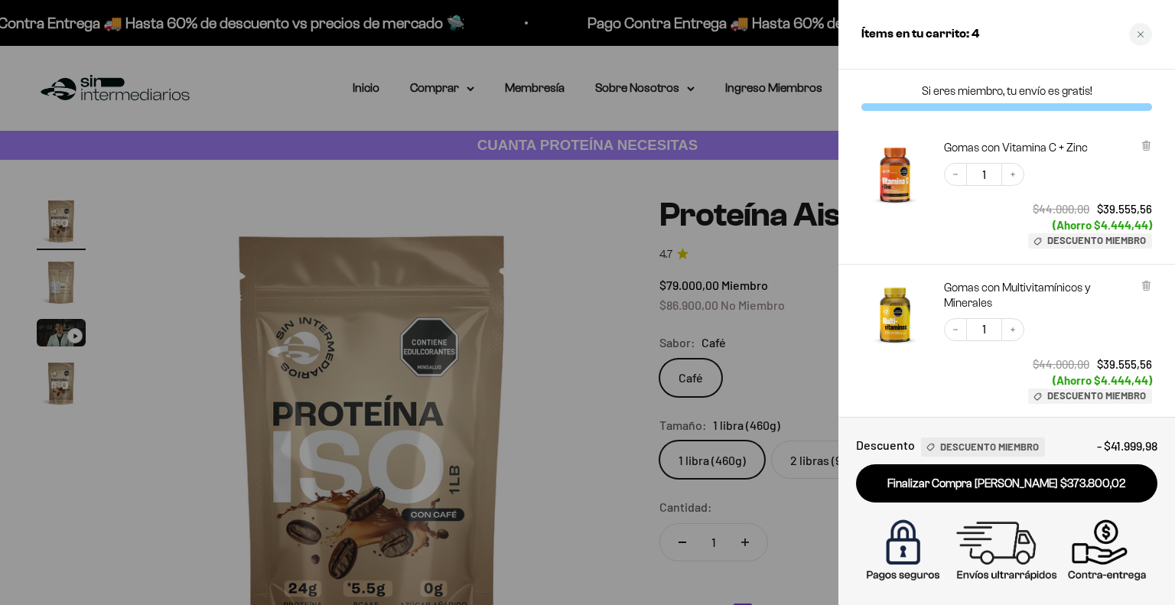
click at [1147, 148] on icon at bounding box center [1146, 146] width 6 height 8
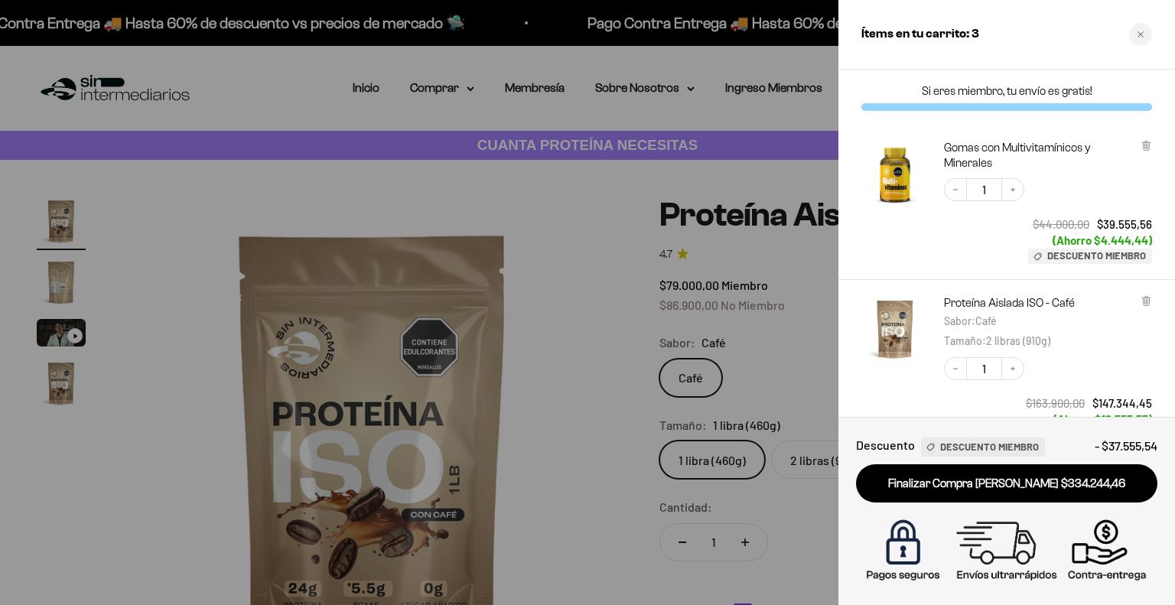
click at [1147, 148] on icon at bounding box center [1146, 146] width 6 height 8
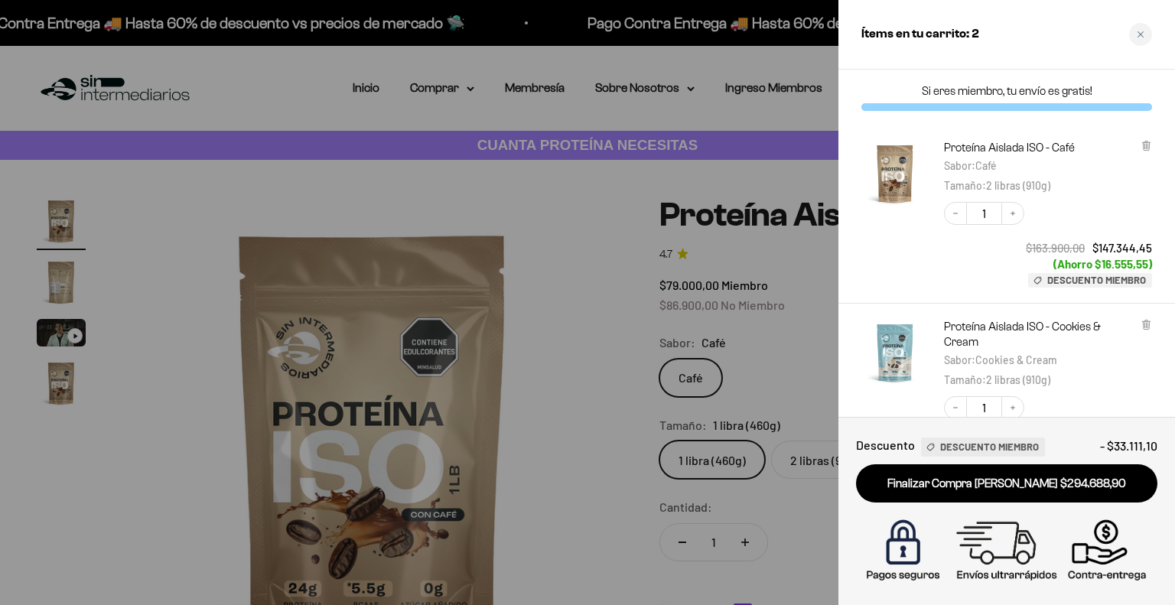
click at [1147, 148] on icon at bounding box center [1146, 146] width 6 height 8
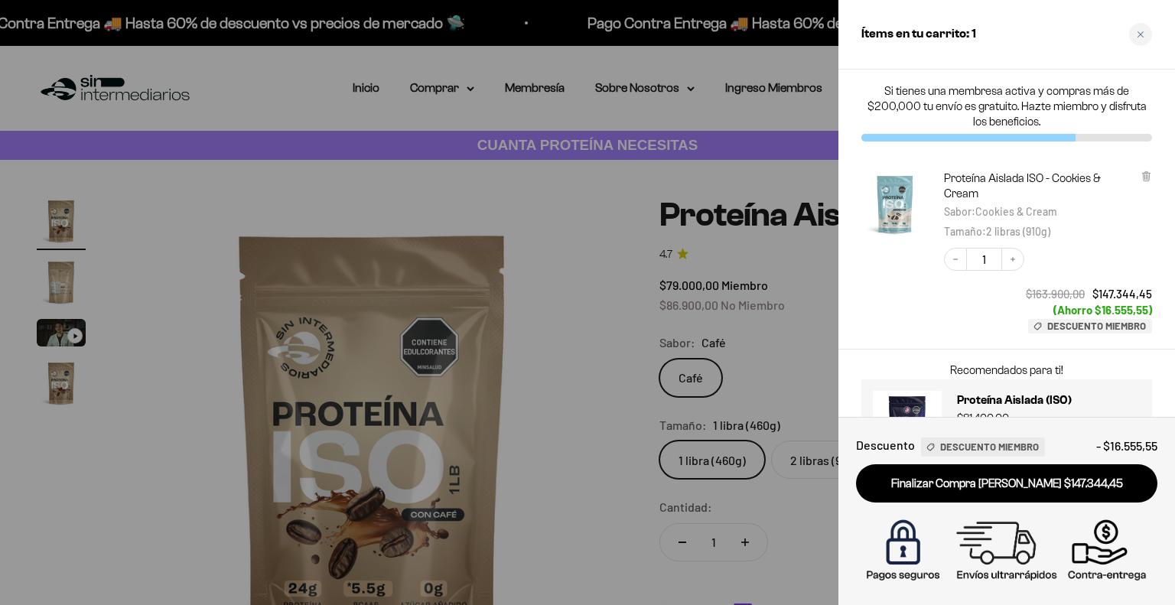
click at [489, 146] on div at bounding box center [587, 302] width 1175 height 605
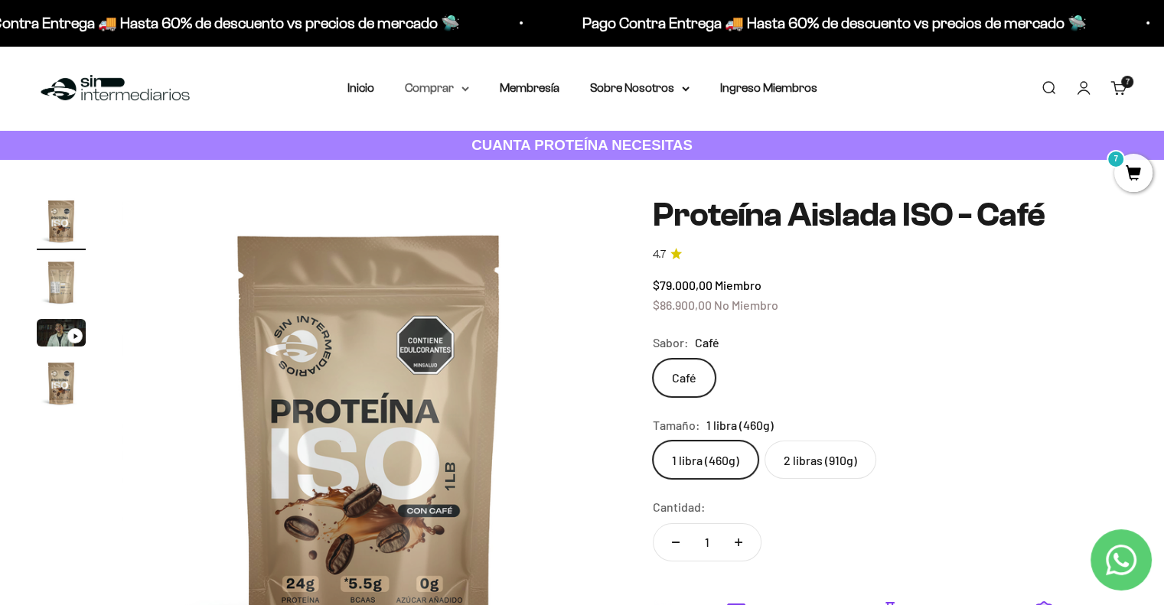
click at [446, 91] on summary "Comprar" at bounding box center [437, 88] width 64 height 20
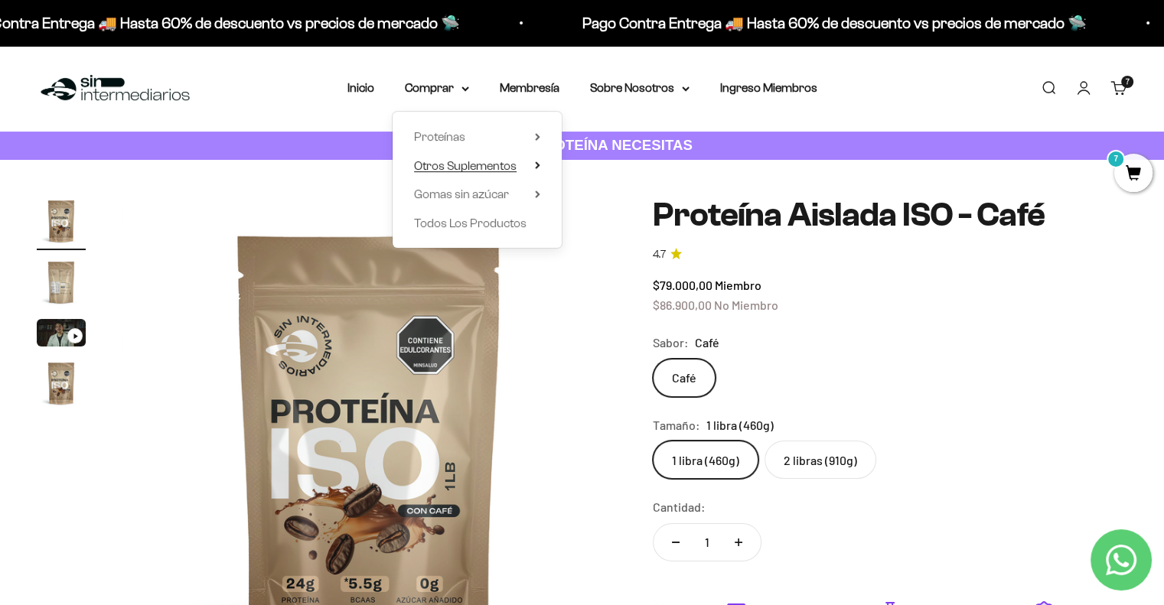
click at [480, 171] on span "Otros Suplementos" at bounding box center [465, 165] width 103 height 13
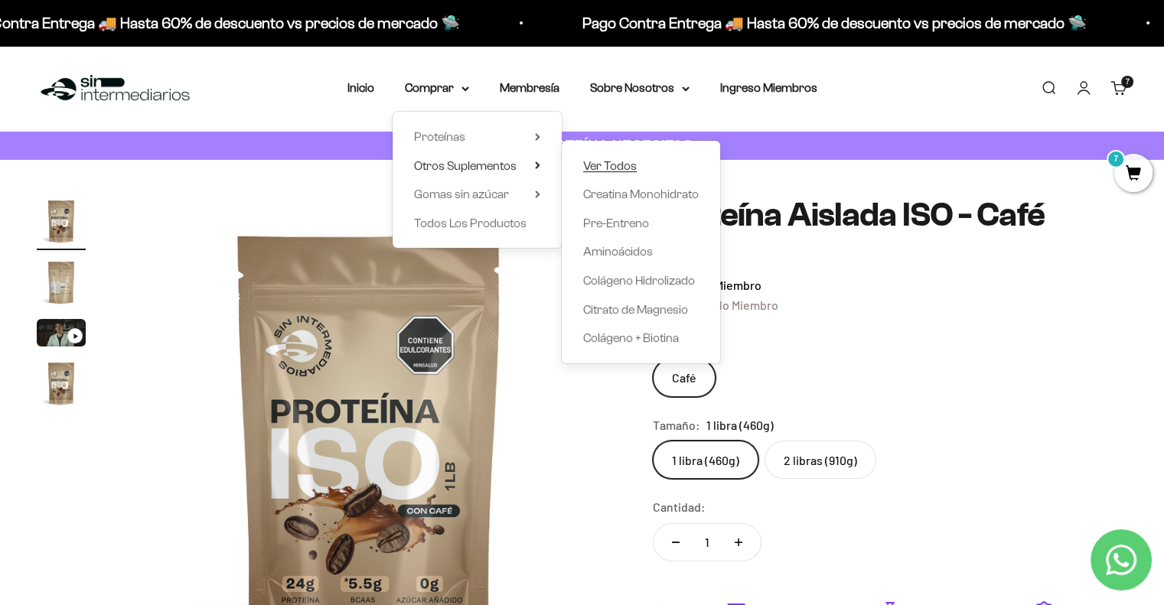
click at [623, 159] on span "Ver Todos" at bounding box center [610, 165] width 54 height 13
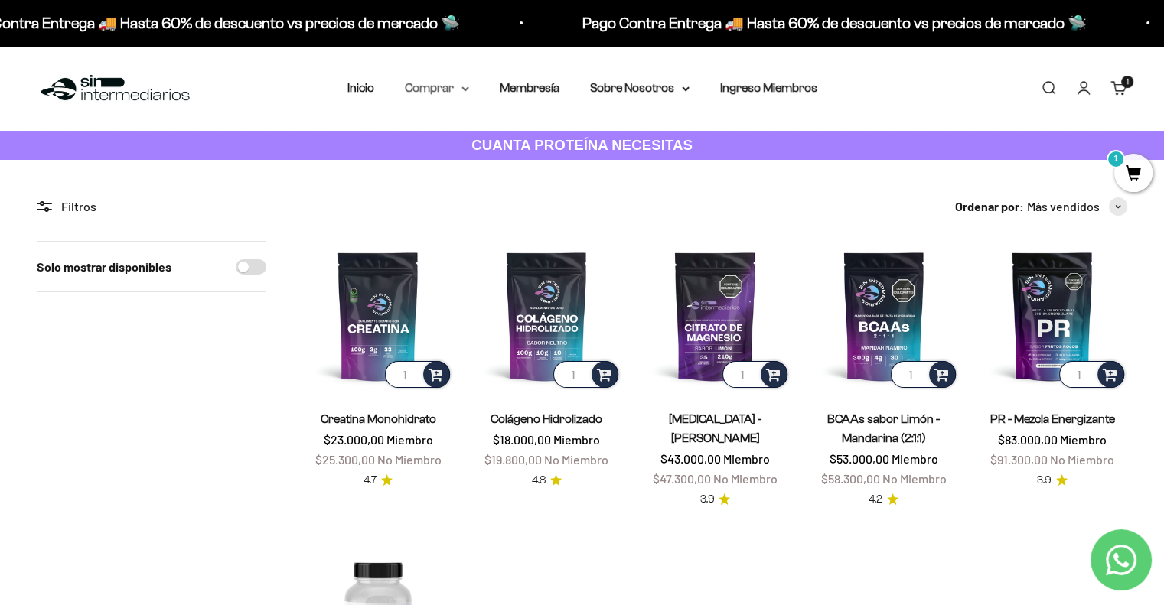
click at [439, 84] on summary "Comprar" at bounding box center [437, 88] width 64 height 20
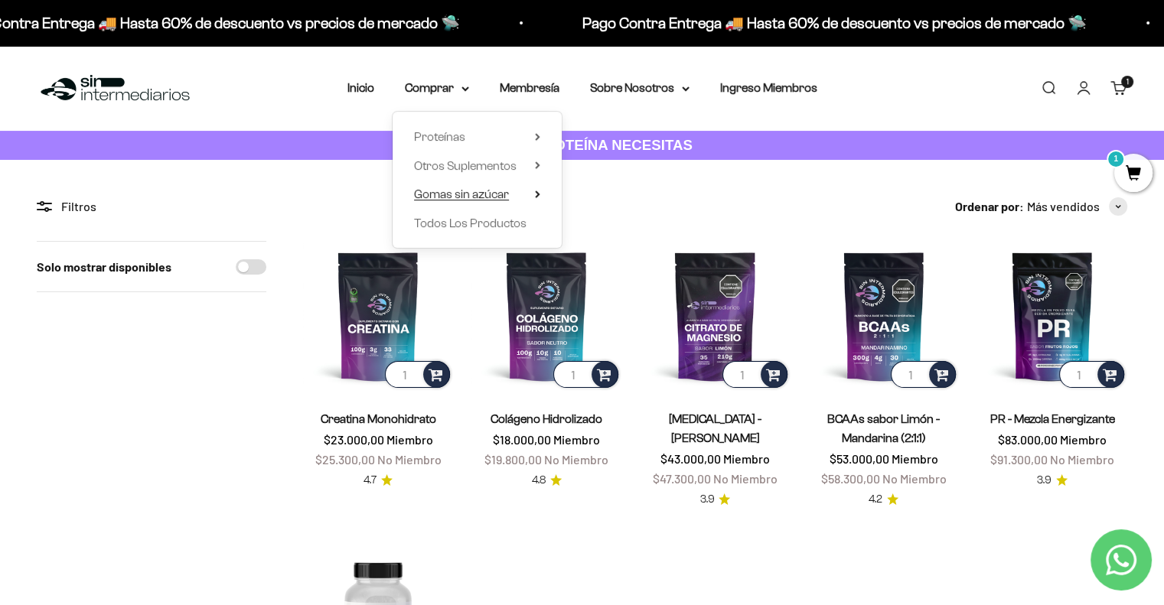
click at [487, 201] on span "Gomas sin azúcar" at bounding box center [461, 193] width 95 height 13
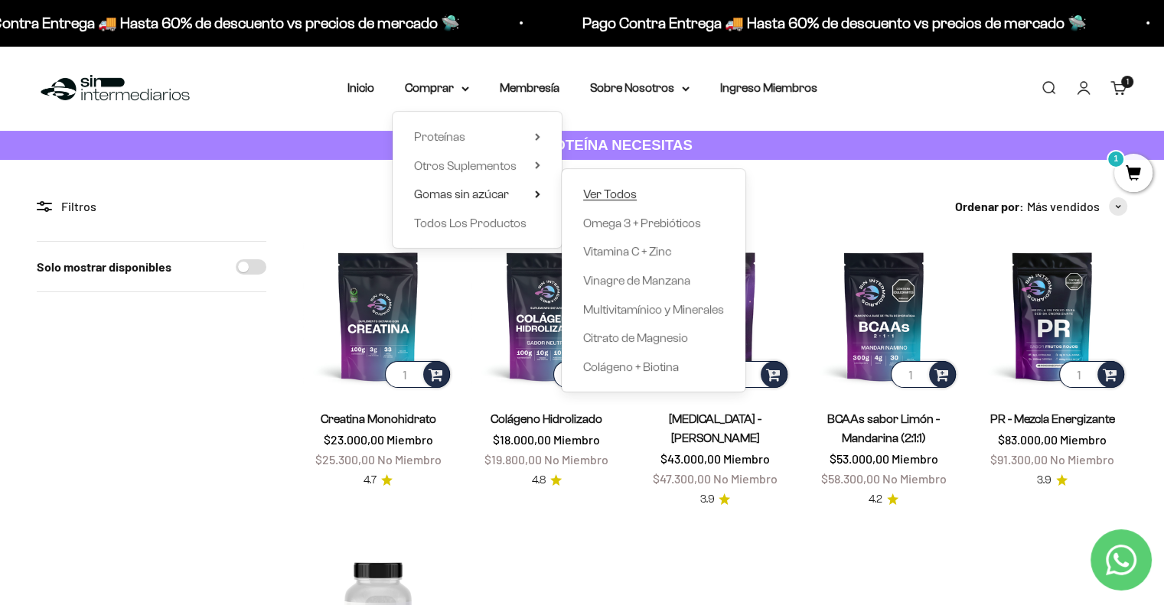
click at [594, 192] on span "Ver Todos" at bounding box center [610, 193] width 54 height 13
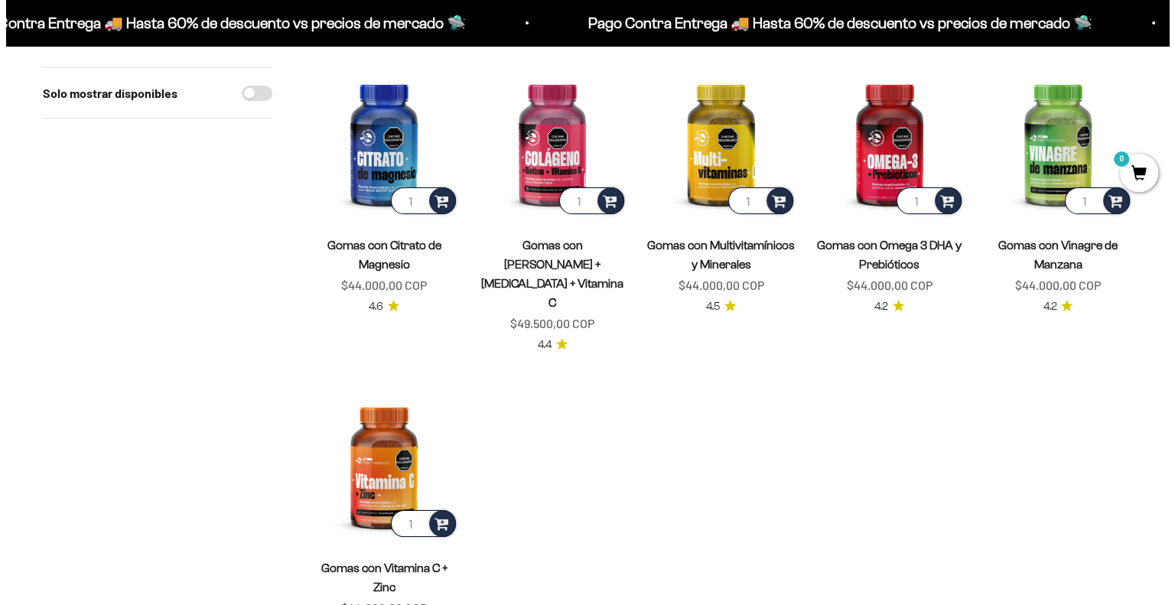
scroll to position [179, 0]
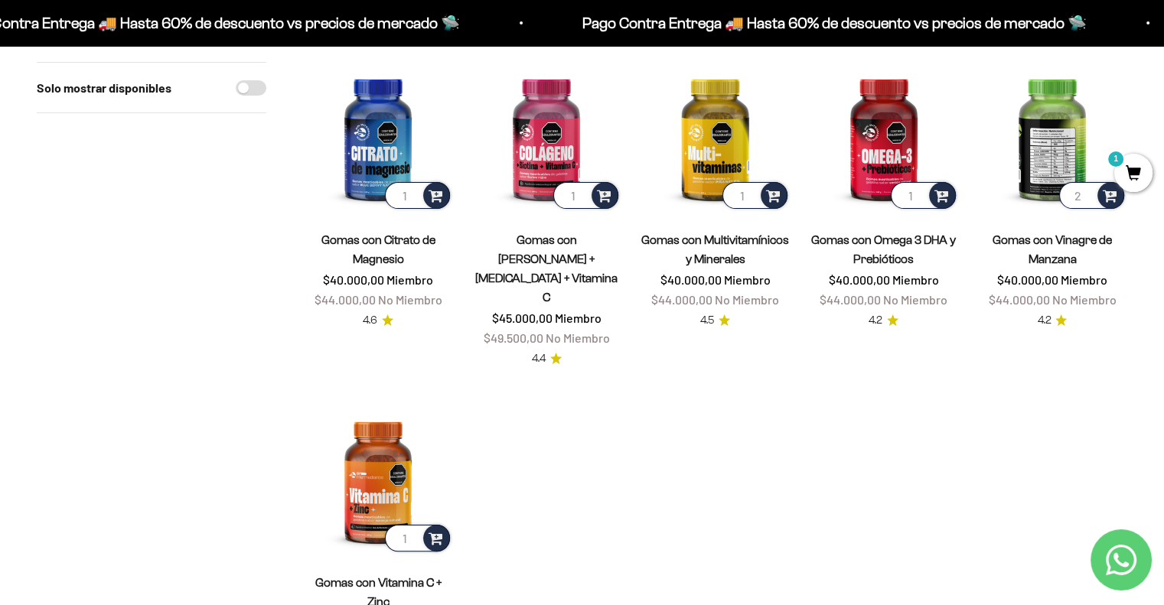
type input "2"
click at [1087, 188] on input "2" at bounding box center [1091, 195] width 65 height 27
click at [1093, 190] on input "2" at bounding box center [1091, 195] width 65 height 27
click at [1114, 198] on span at bounding box center [1110, 195] width 15 height 18
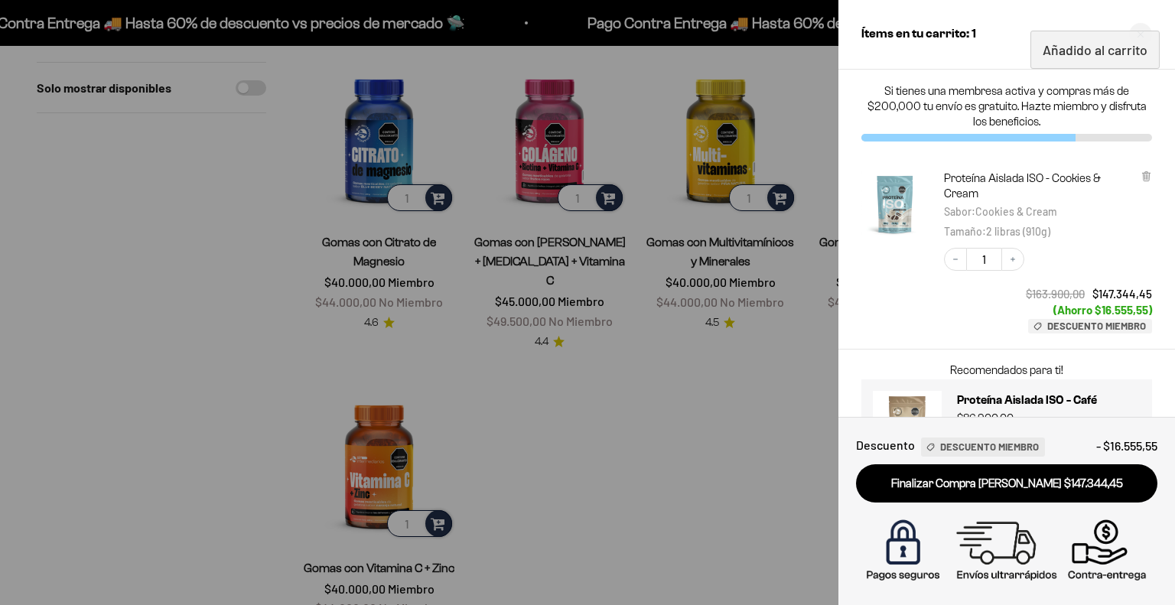
click at [735, 388] on div at bounding box center [587, 302] width 1175 height 605
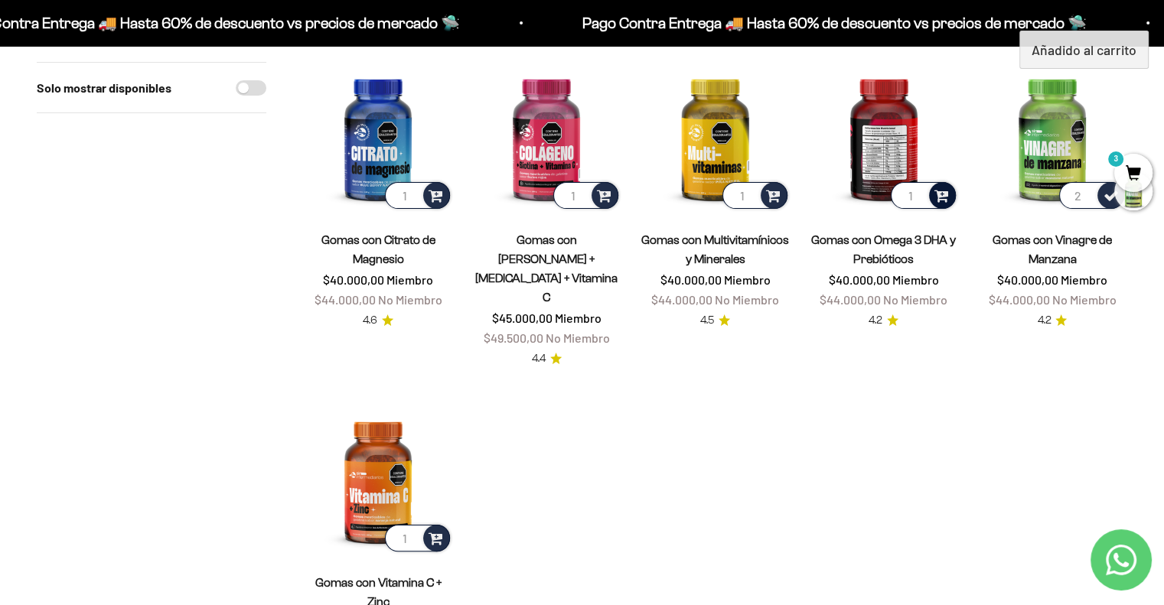
click at [934, 191] on span at bounding box center [941, 195] width 15 height 18
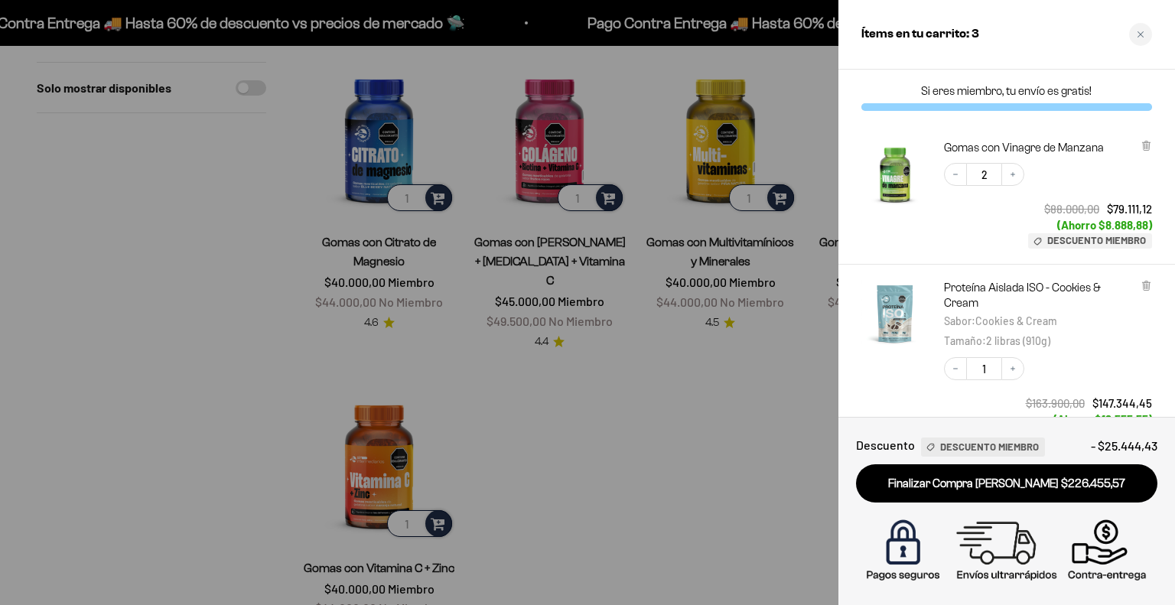
click at [732, 416] on div at bounding box center [587, 302] width 1175 height 605
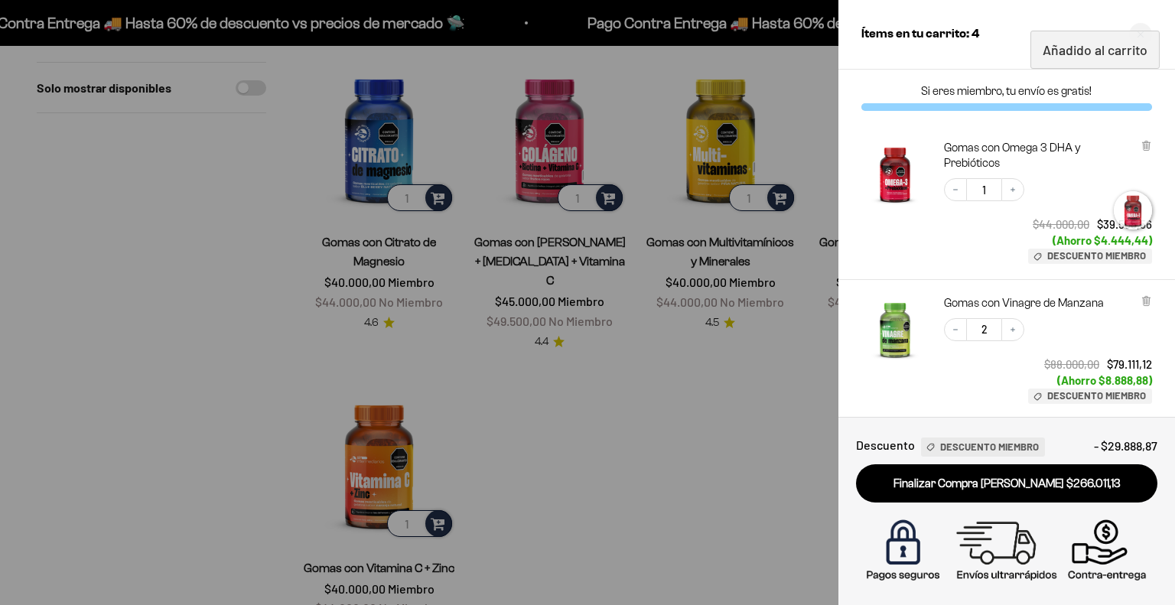
click at [775, 201] on div at bounding box center [587, 302] width 1175 height 605
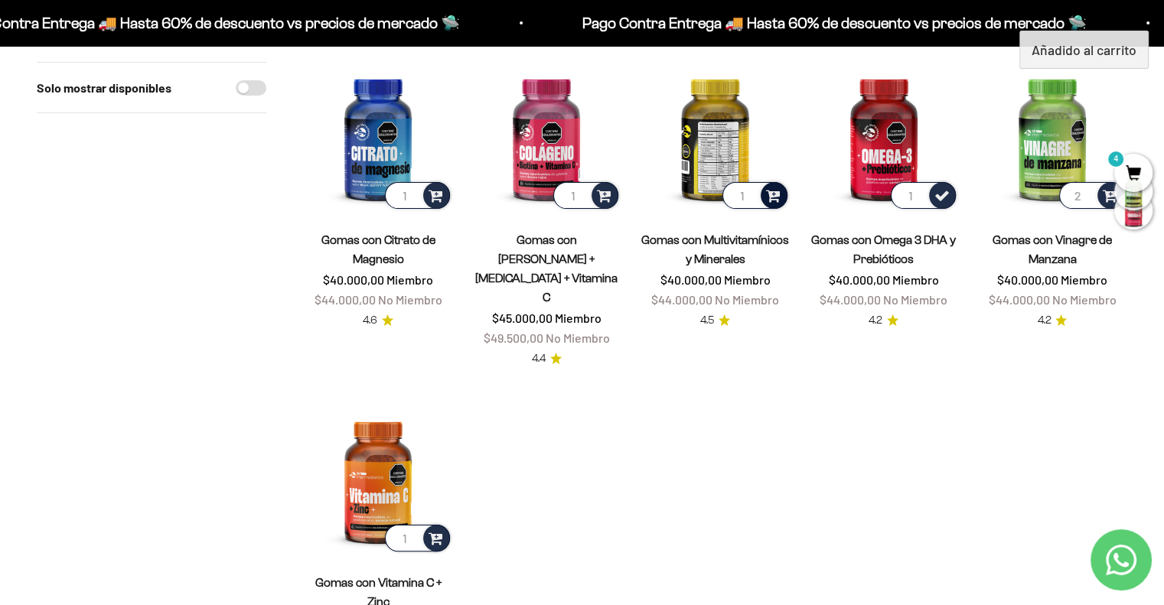
click at [780, 197] on span at bounding box center [773, 195] width 15 height 18
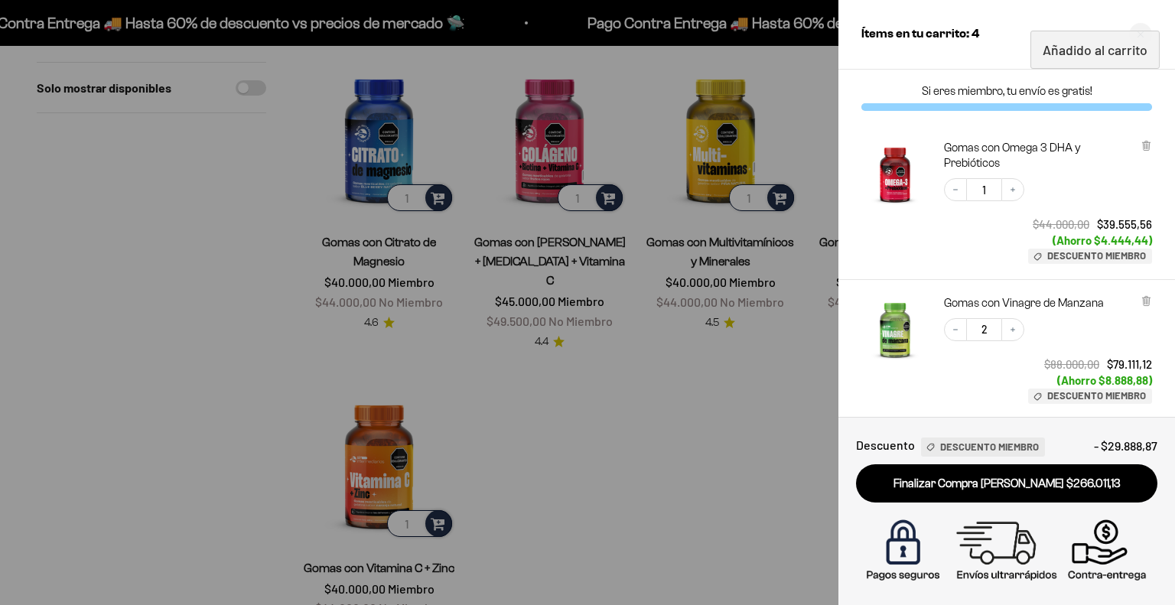
click at [660, 344] on div at bounding box center [587, 302] width 1175 height 605
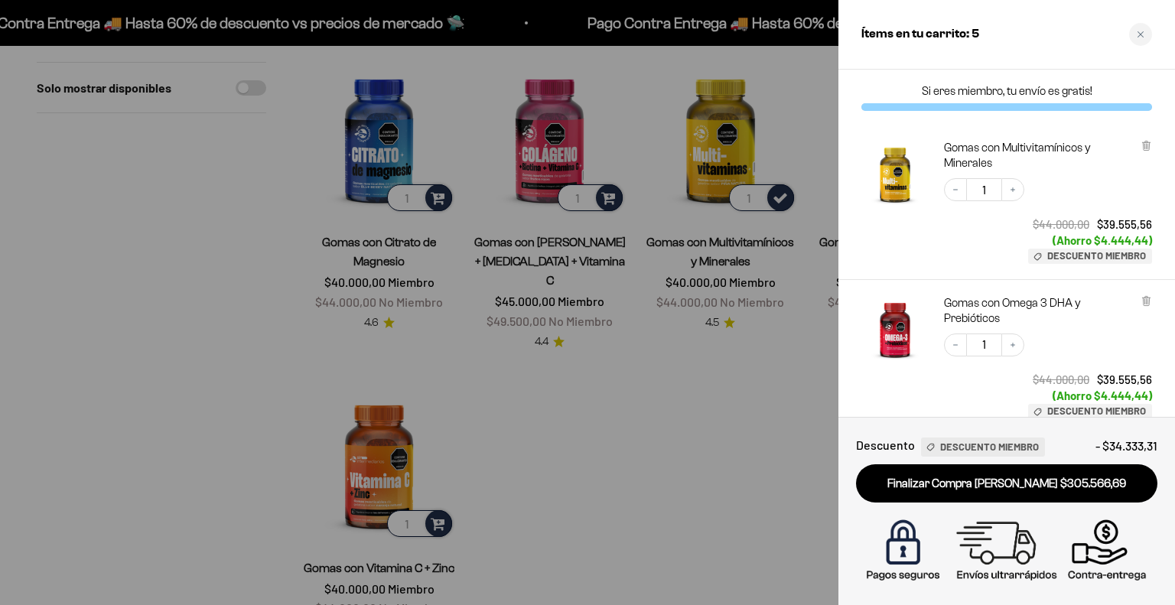
click at [435, 199] on div at bounding box center [587, 302] width 1175 height 605
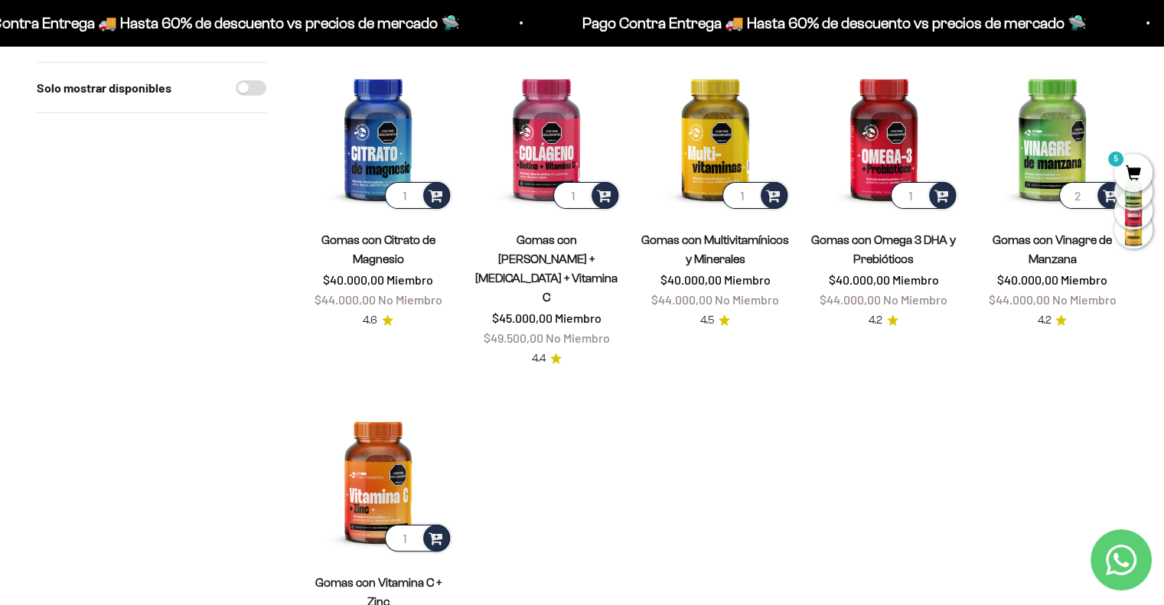
click at [1139, 176] on span "5" at bounding box center [1133, 173] width 38 height 38
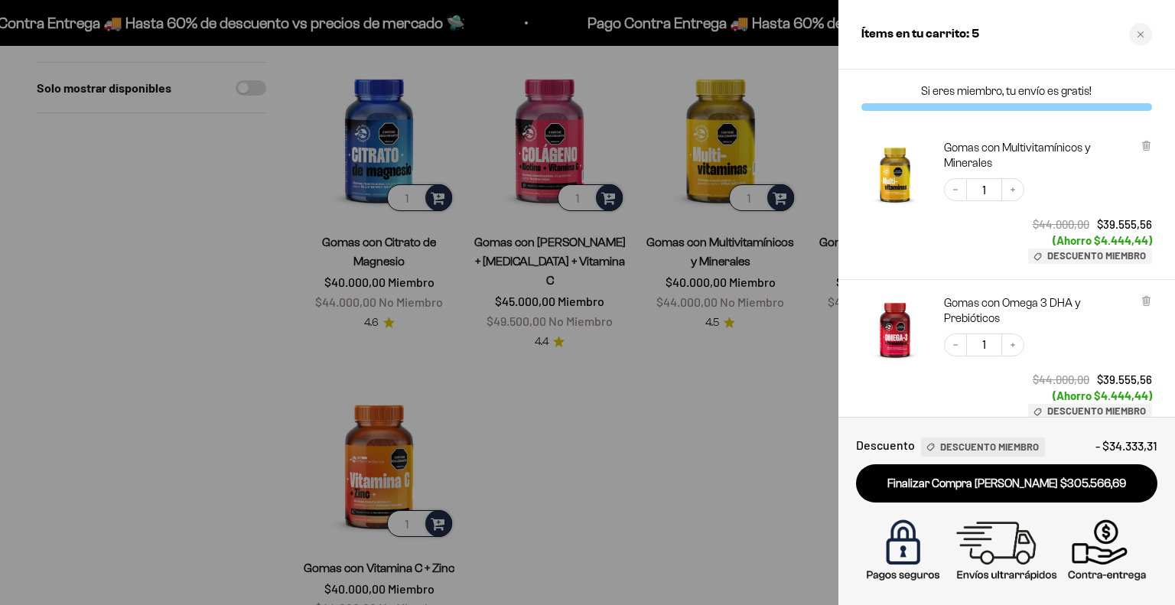
click at [753, 399] on div at bounding box center [587, 302] width 1175 height 605
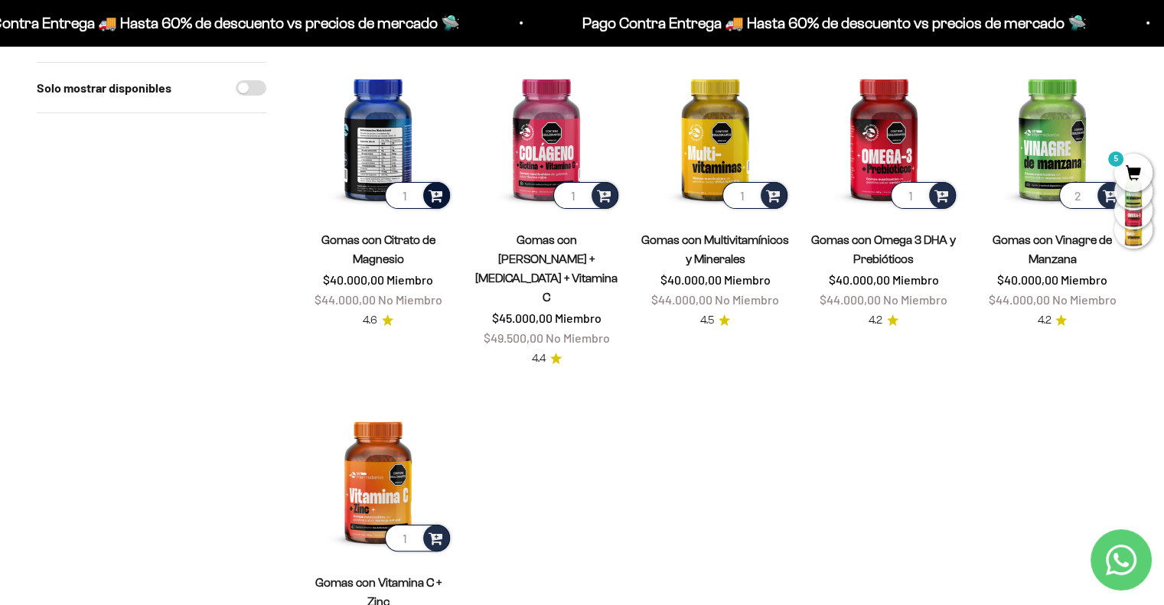
click at [447, 191] on div at bounding box center [436, 195] width 27 height 27
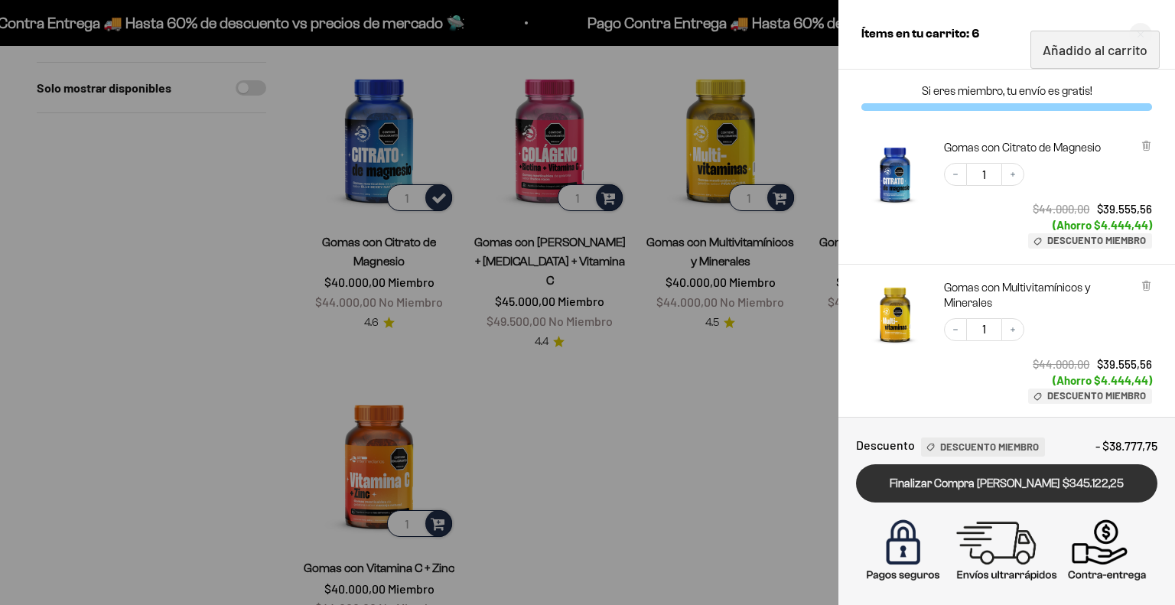
click at [1065, 474] on link "Finalizar Compra [PERSON_NAME] $345.122,25" at bounding box center [1007, 484] width 302 height 39
